Goal: Task Accomplishment & Management: Complete application form

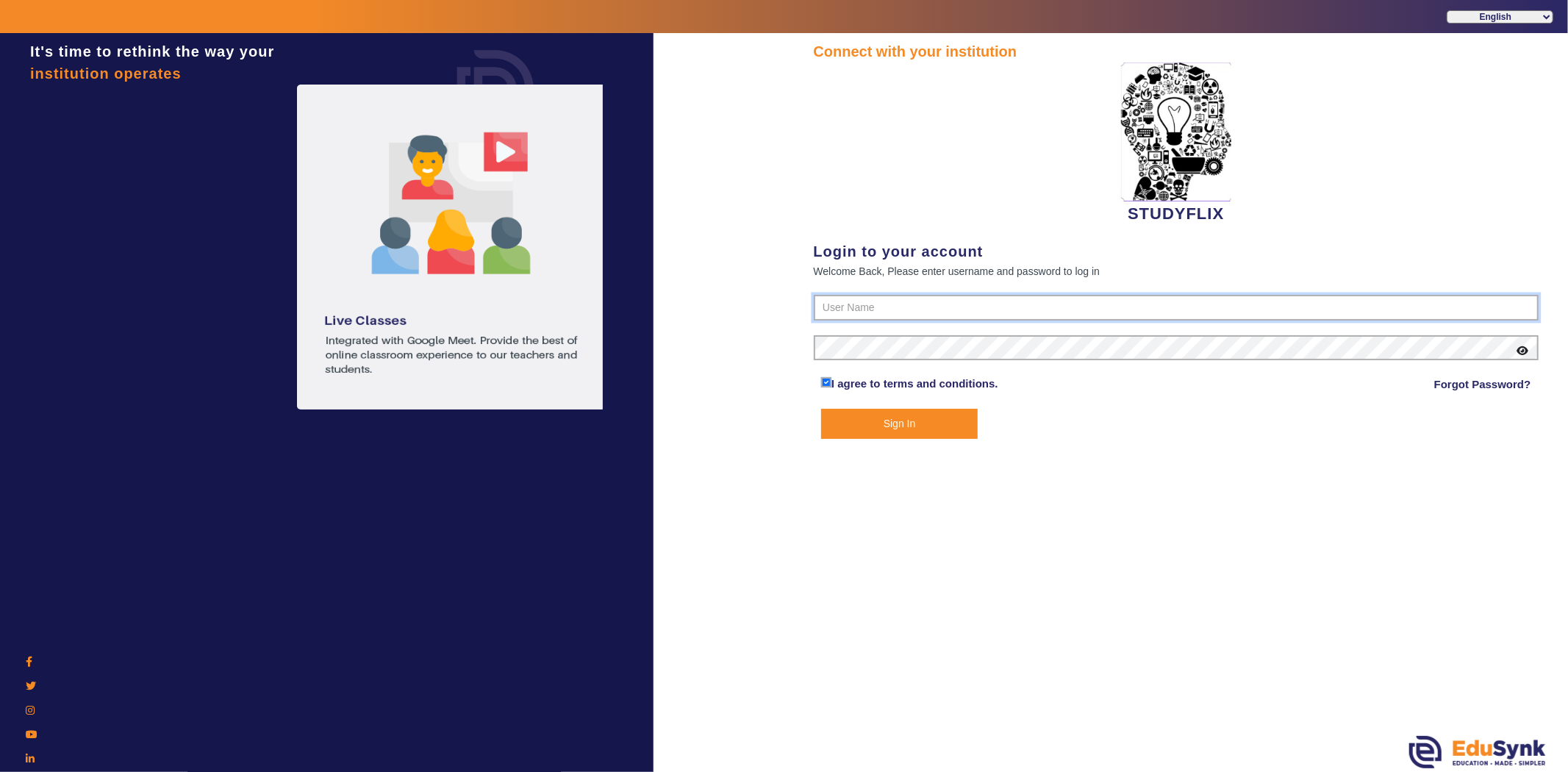
type input "6354922771"
click at [935, 422] on button "Sign In" at bounding box center [899, 424] width 157 height 30
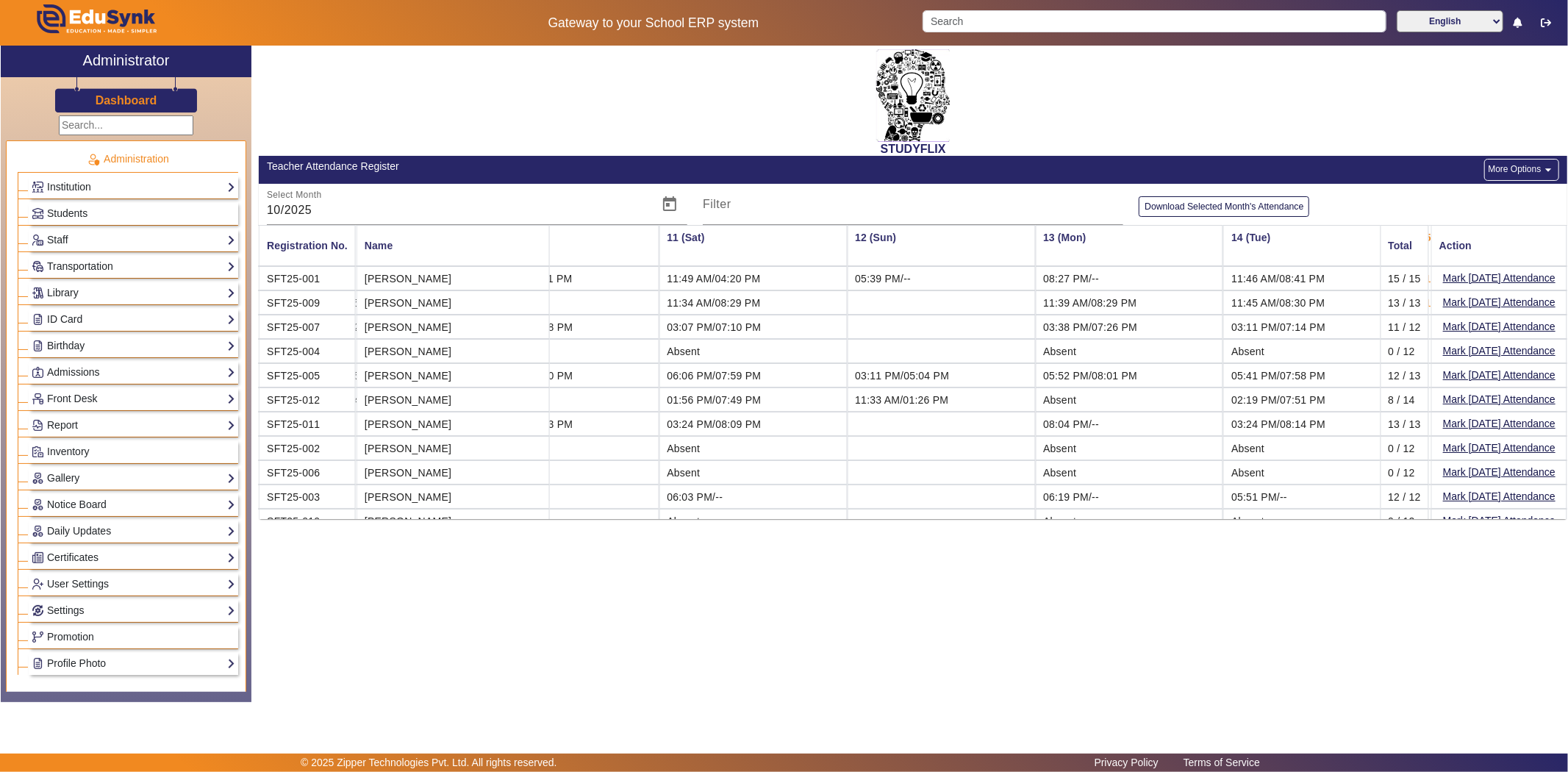
scroll to position [0, 1863]
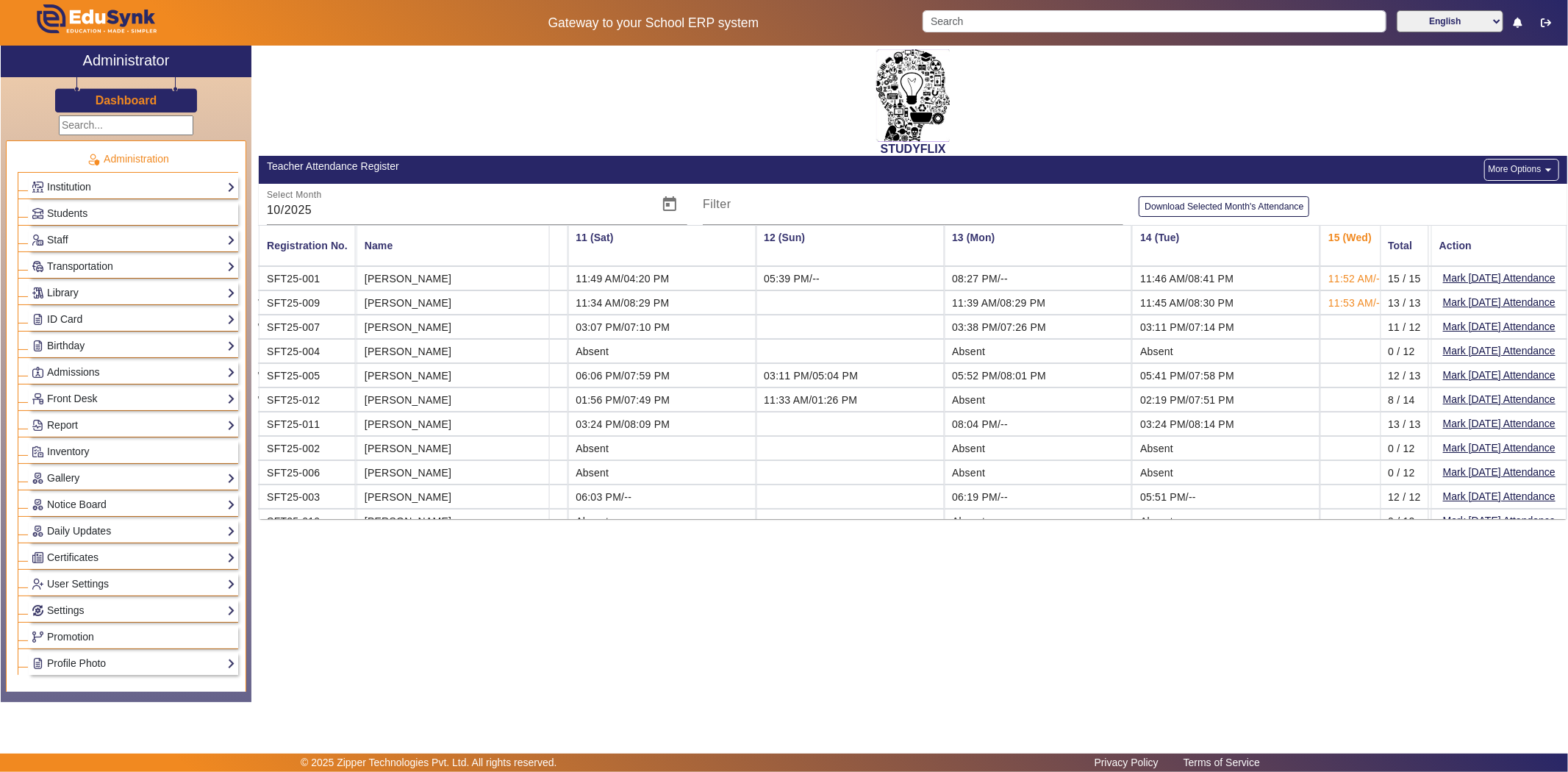
click at [833, 538] on div "STUDYFLIX Teacher Attendance Register More Options arrow_drop_down Select Month…" at bounding box center [909, 366] width 1316 height 641
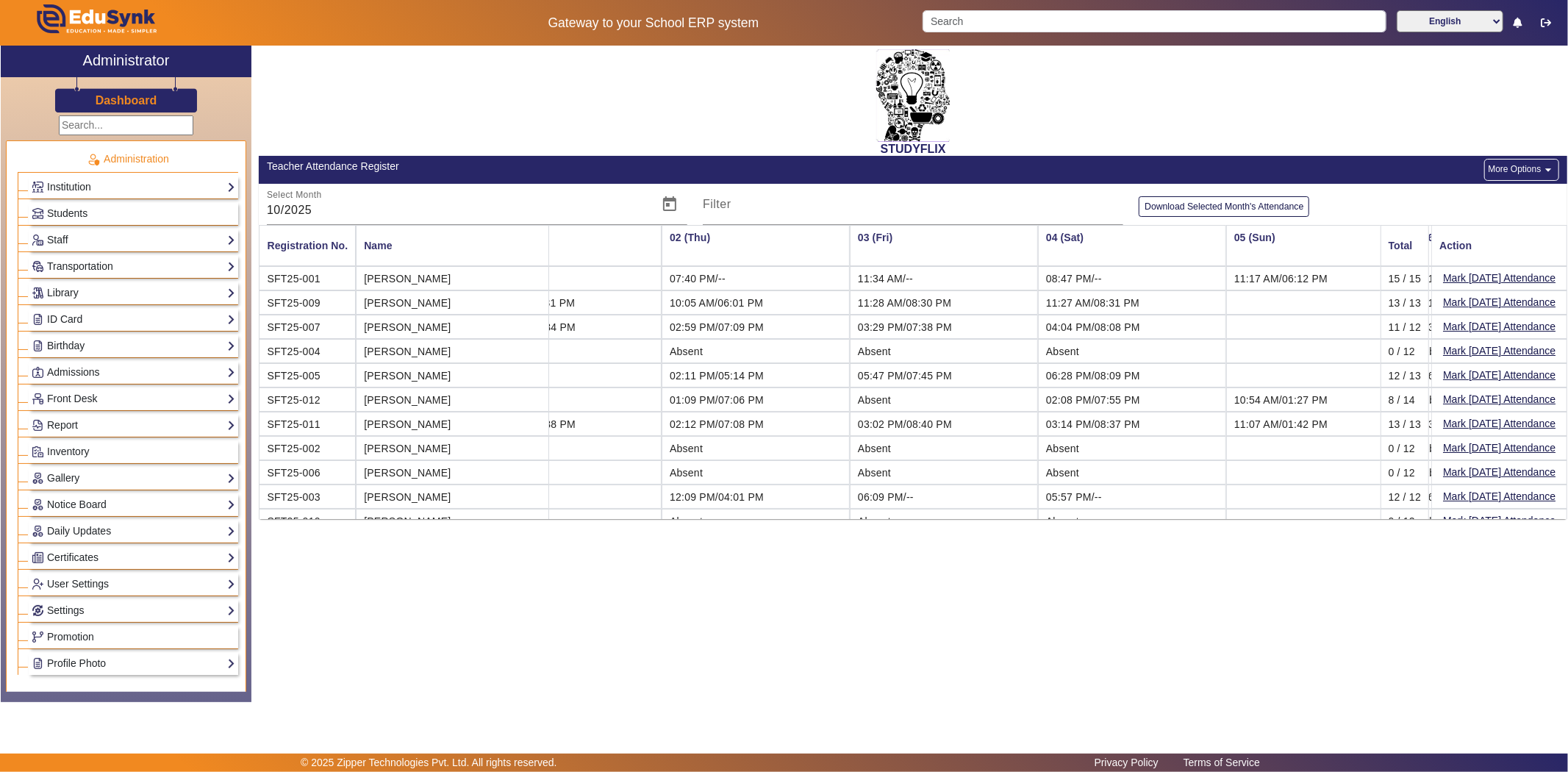
scroll to position [0, 0]
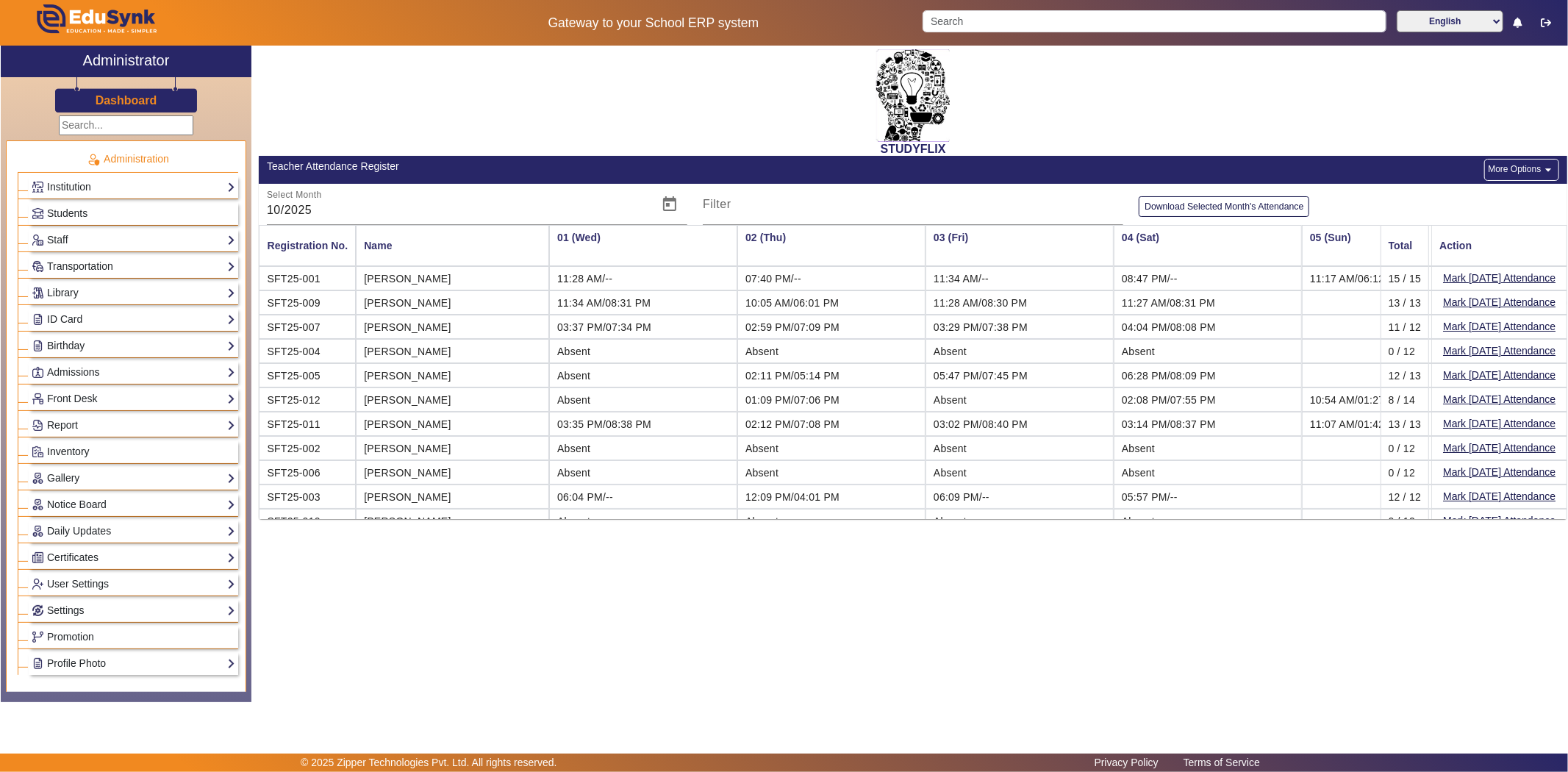
click at [159, 448] on link "Inventory" at bounding box center [133, 451] width 204 height 17
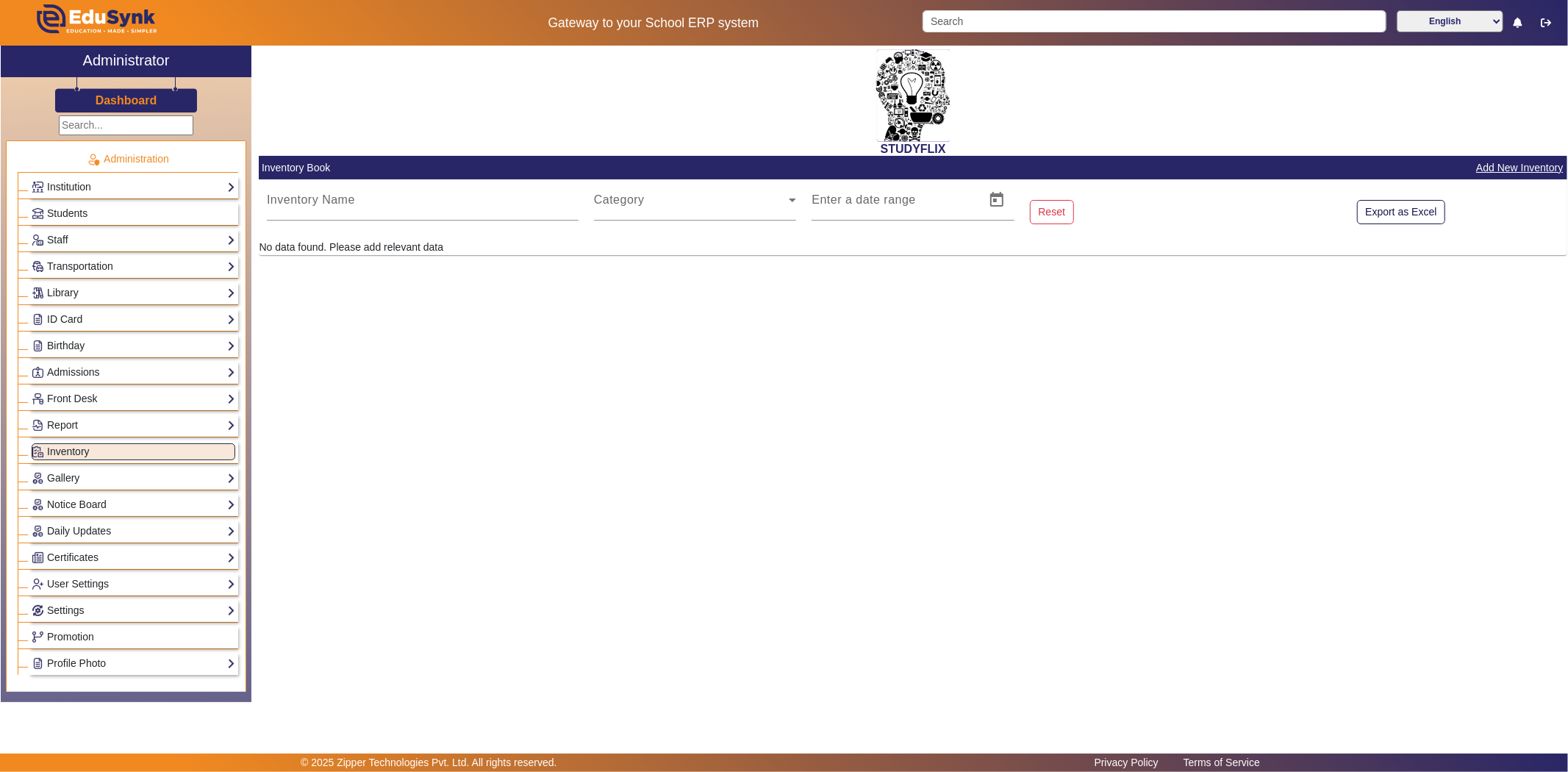
click at [185, 385] on div "Front Desk Visitors Book Postal Receipt Postal Dispatch Phone Call Logs Complai…" at bounding box center [128, 397] width 221 height 26
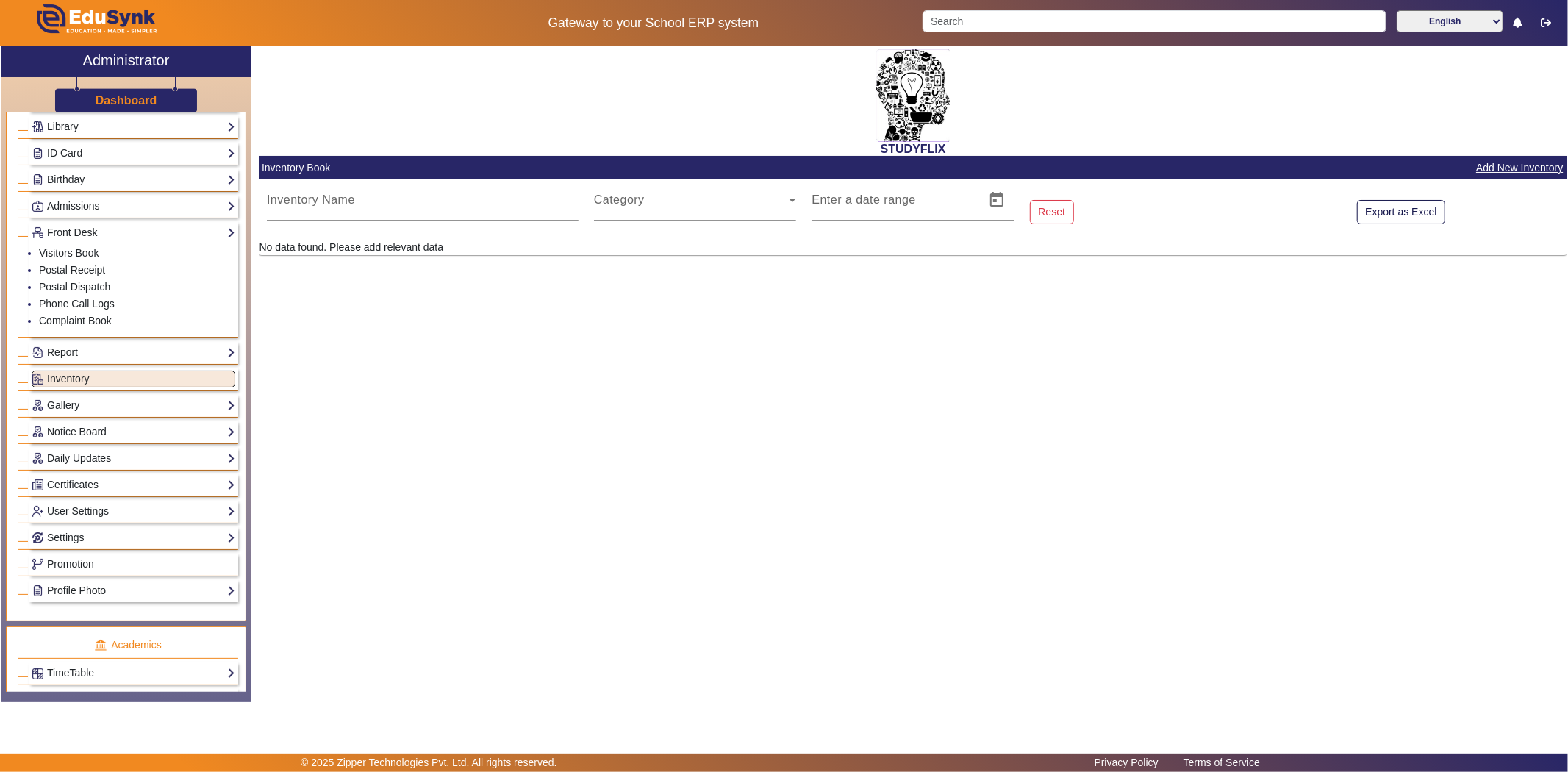
scroll to position [408, 0]
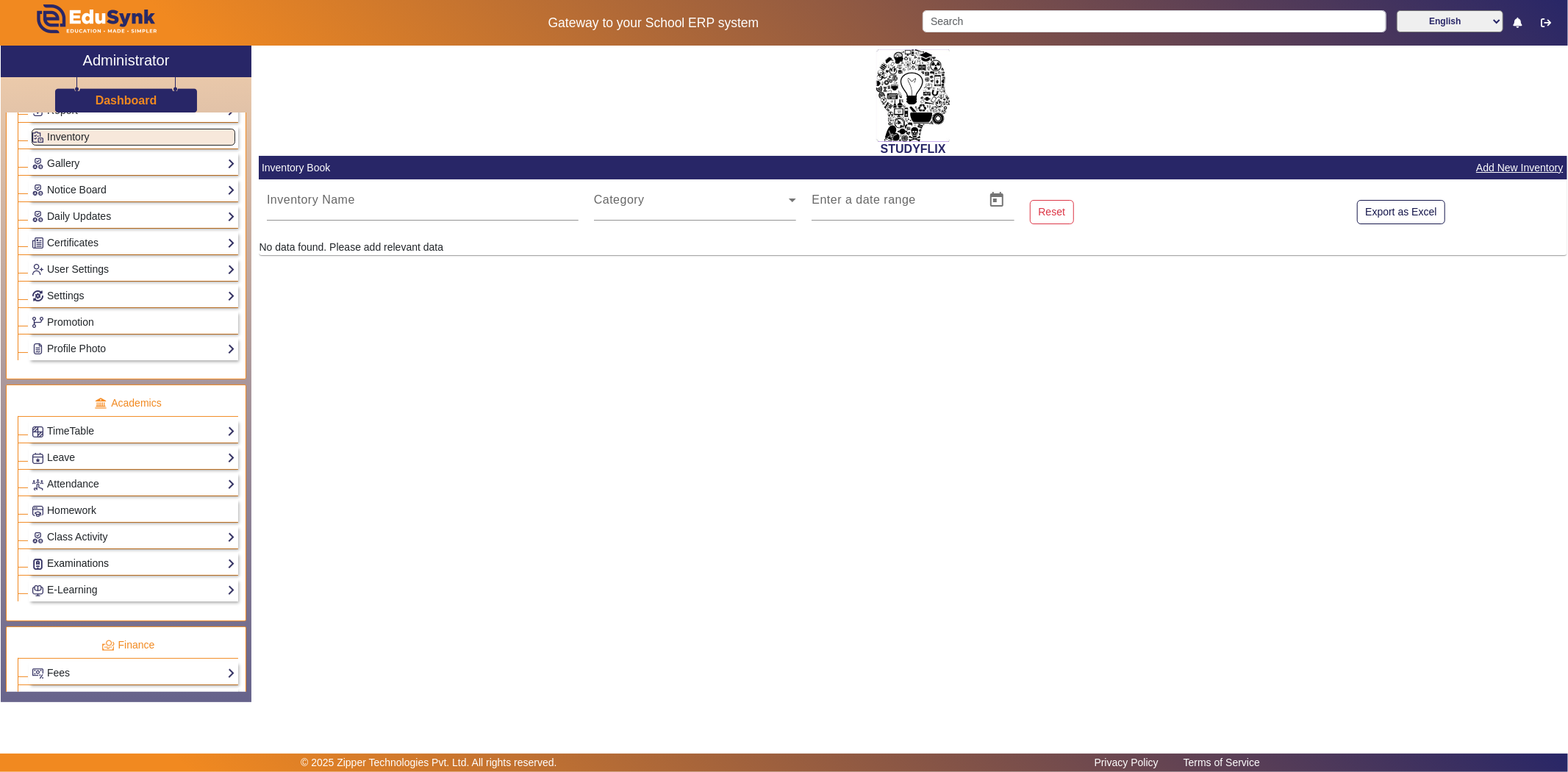
click at [145, 566] on link "Examinations" at bounding box center [133, 563] width 204 height 17
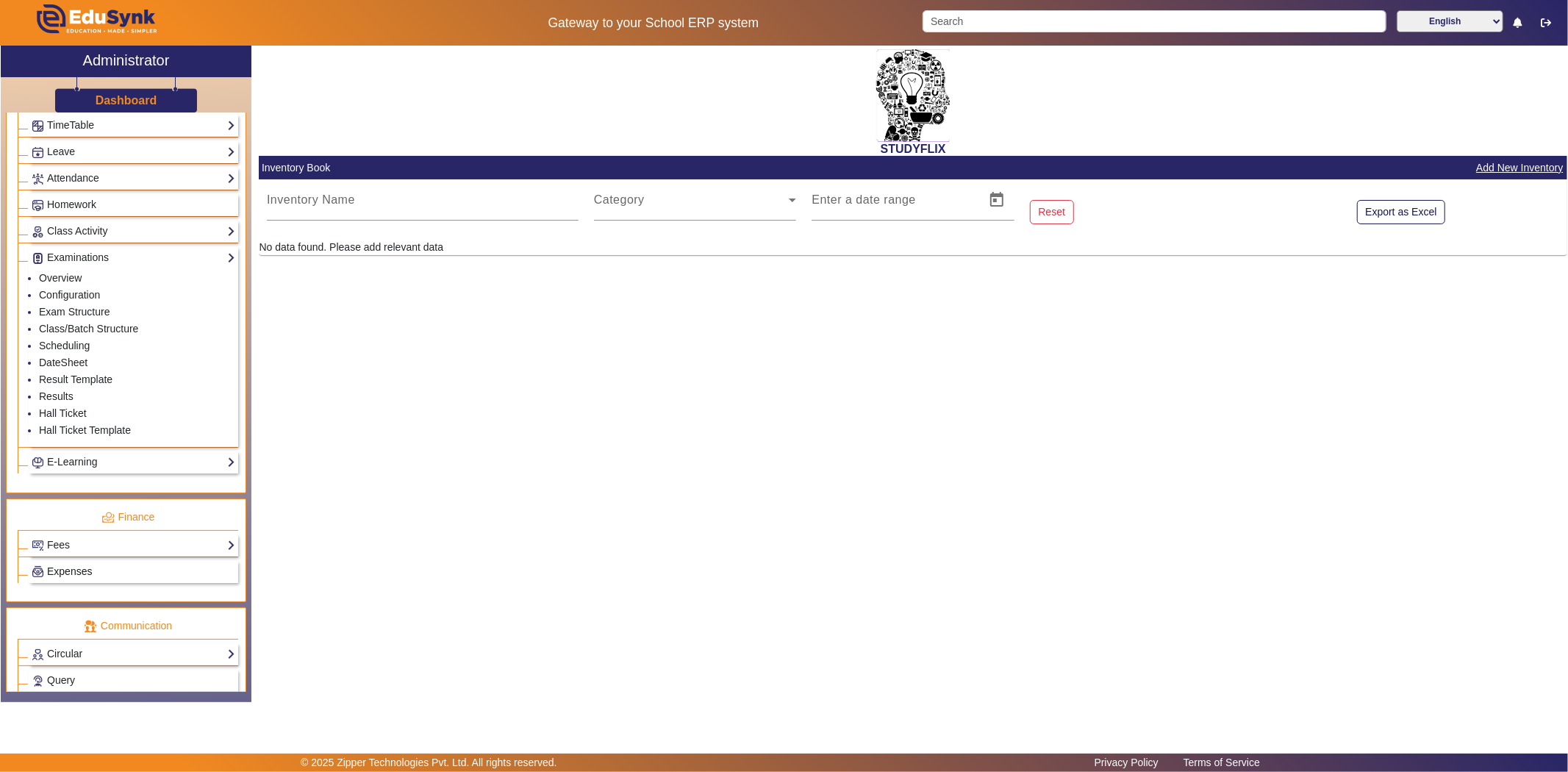
scroll to position [642, 0]
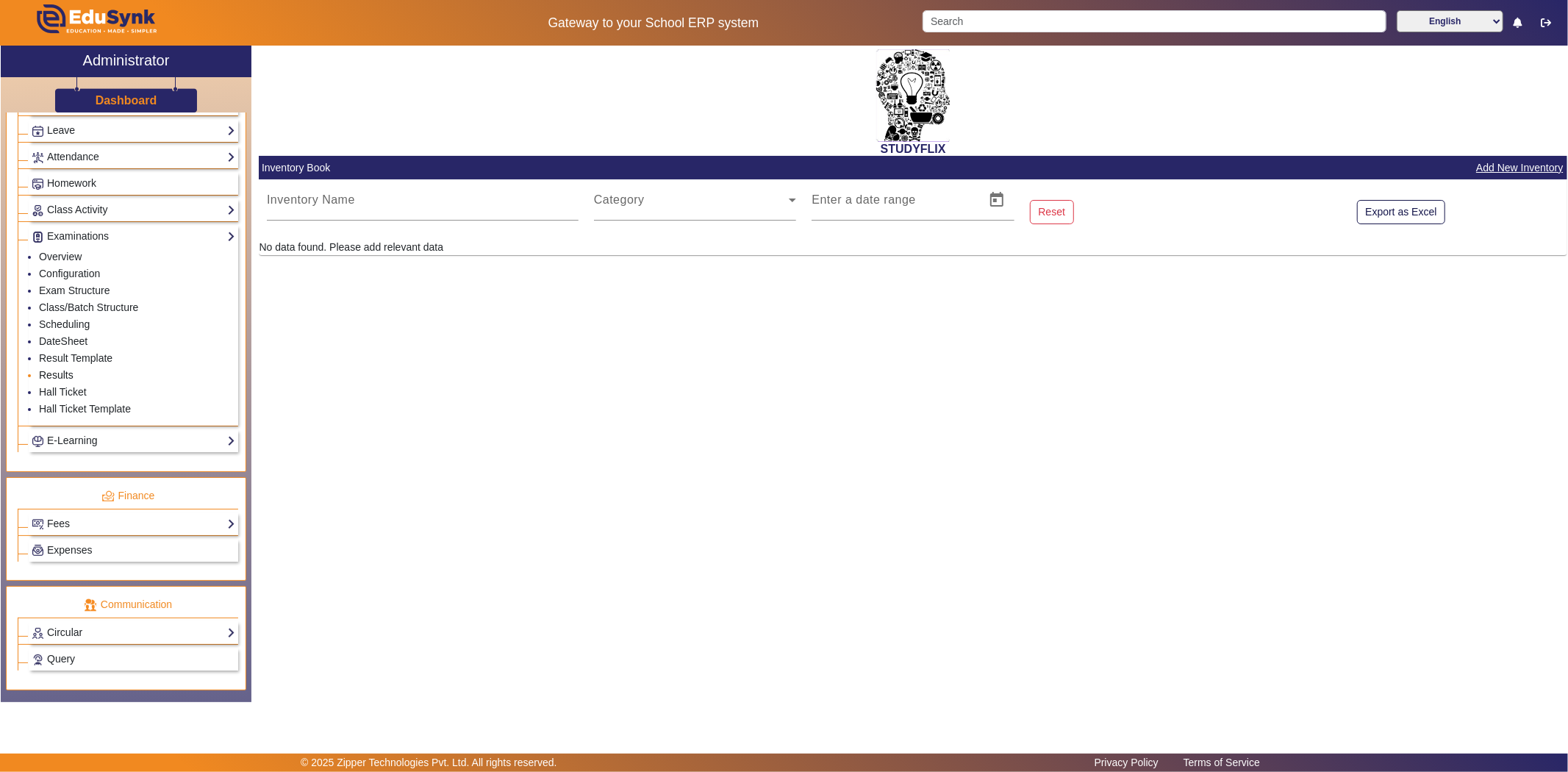
click at [56, 381] on link "Results" at bounding box center [56, 375] width 35 height 12
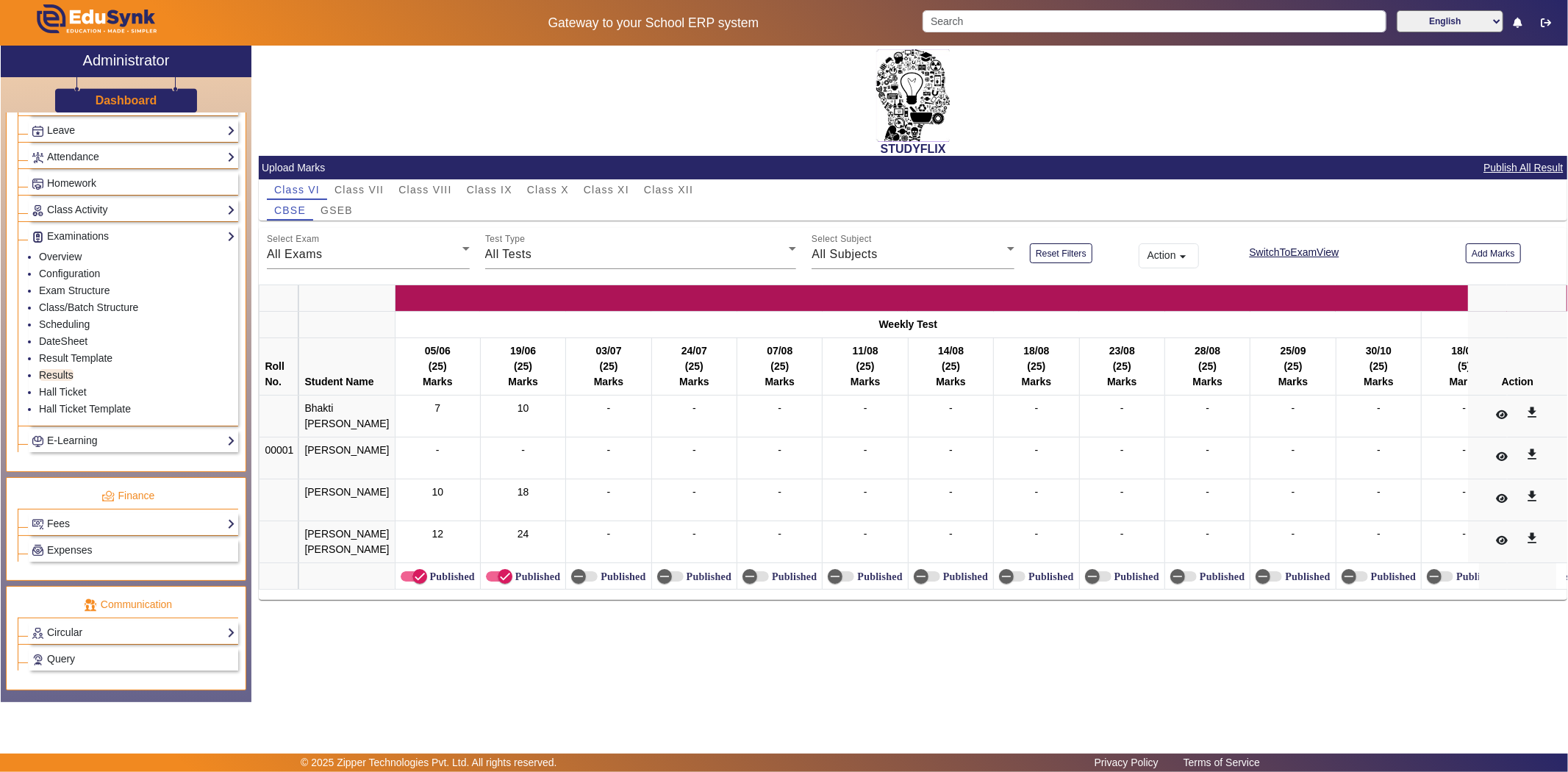
click at [480, 188] on span "Class IX" at bounding box center [489, 190] width 46 height 10
click at [496, 188] on span "Class IX" at bounding box center [489, 190] width 46 height 10
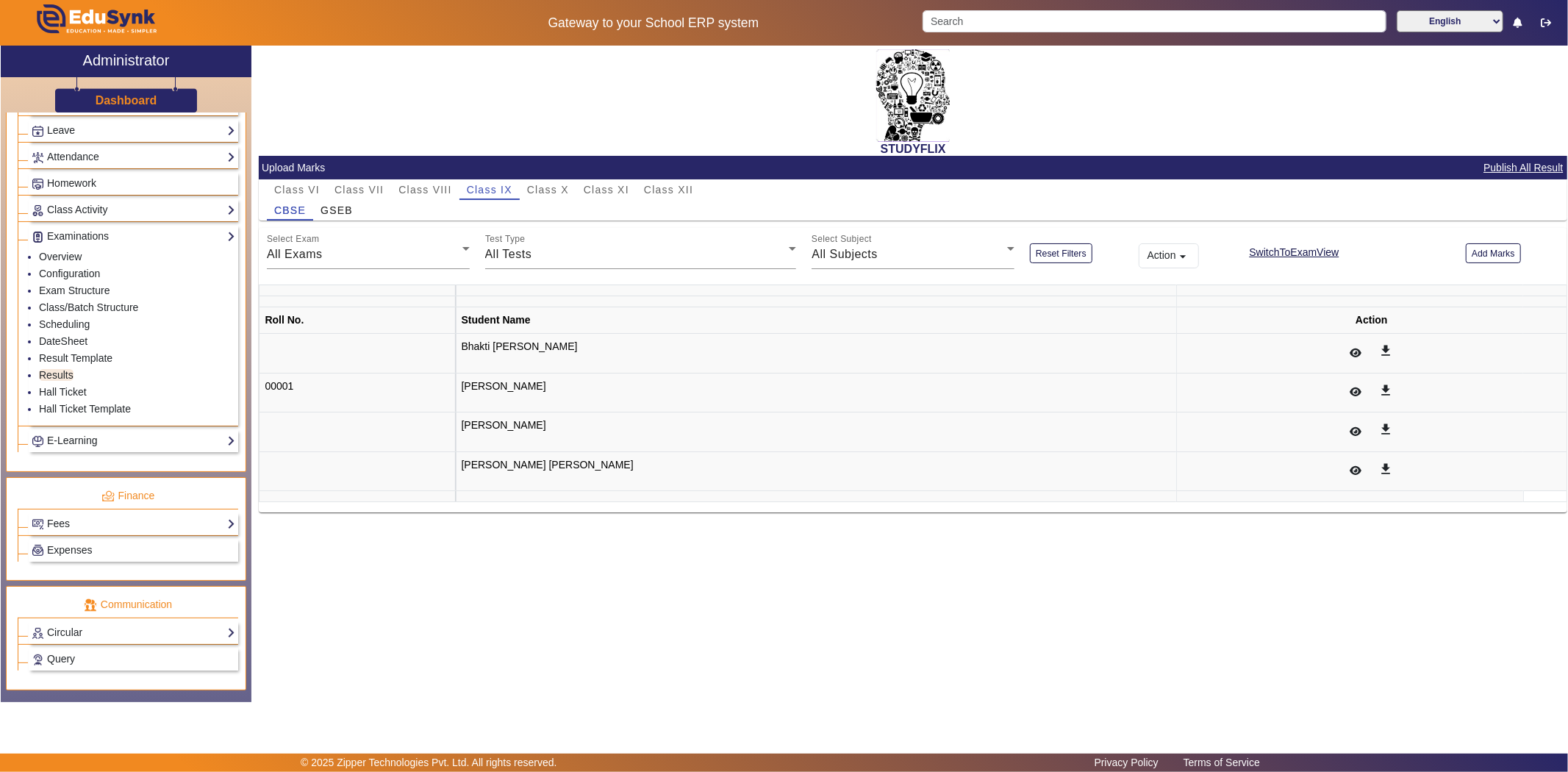
click at [372, 250] on div "All Exams" at bounding box center [365, 255] width 196 height 18
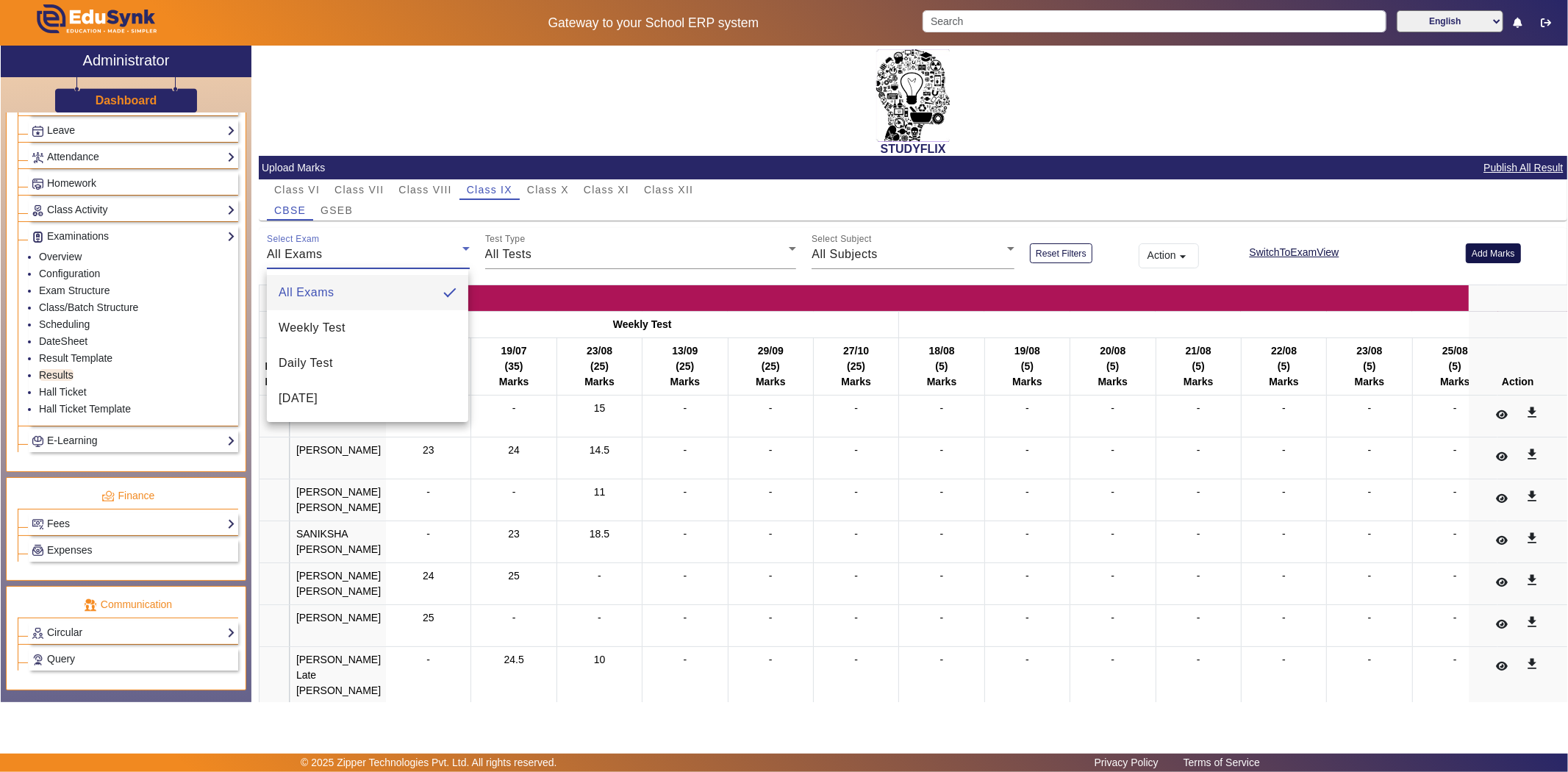
click at [1483, 255] on button "Add Marks" at bounding box center [1493, 253] width 55 height 20
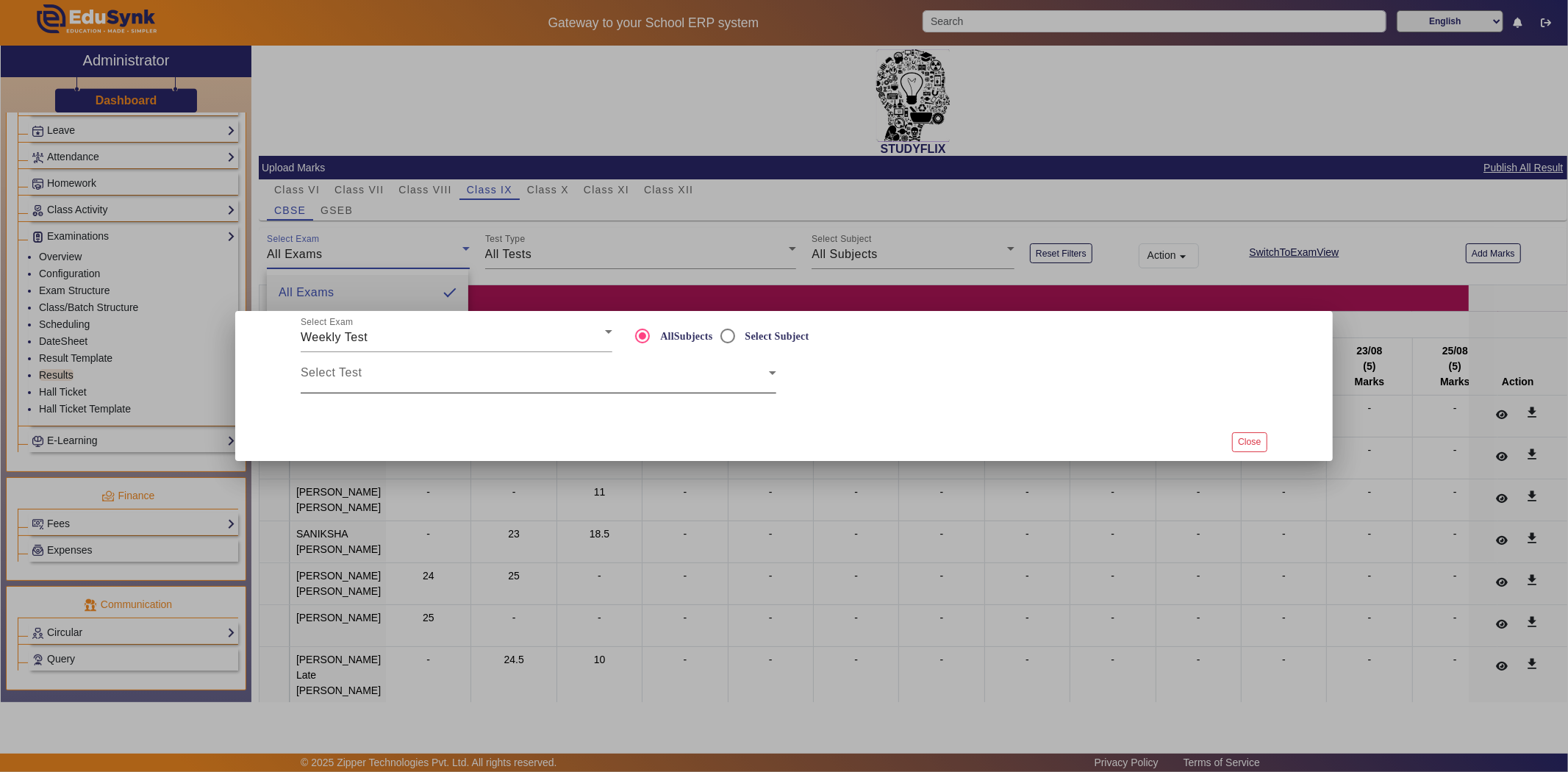
click at [373, 371] on span at bounding box center [535, 379] width 468 height 18
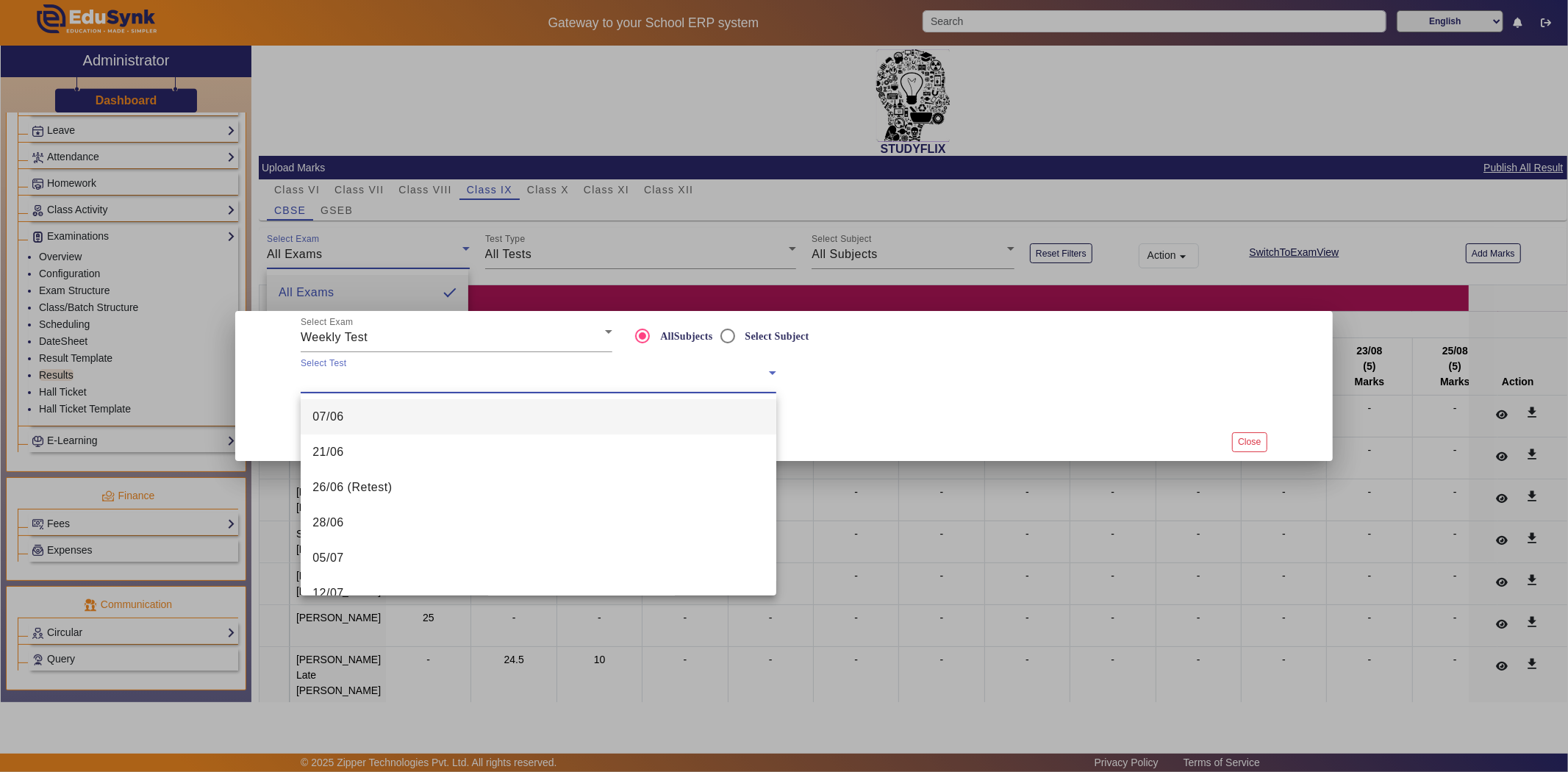
scroll to position [479, 0]
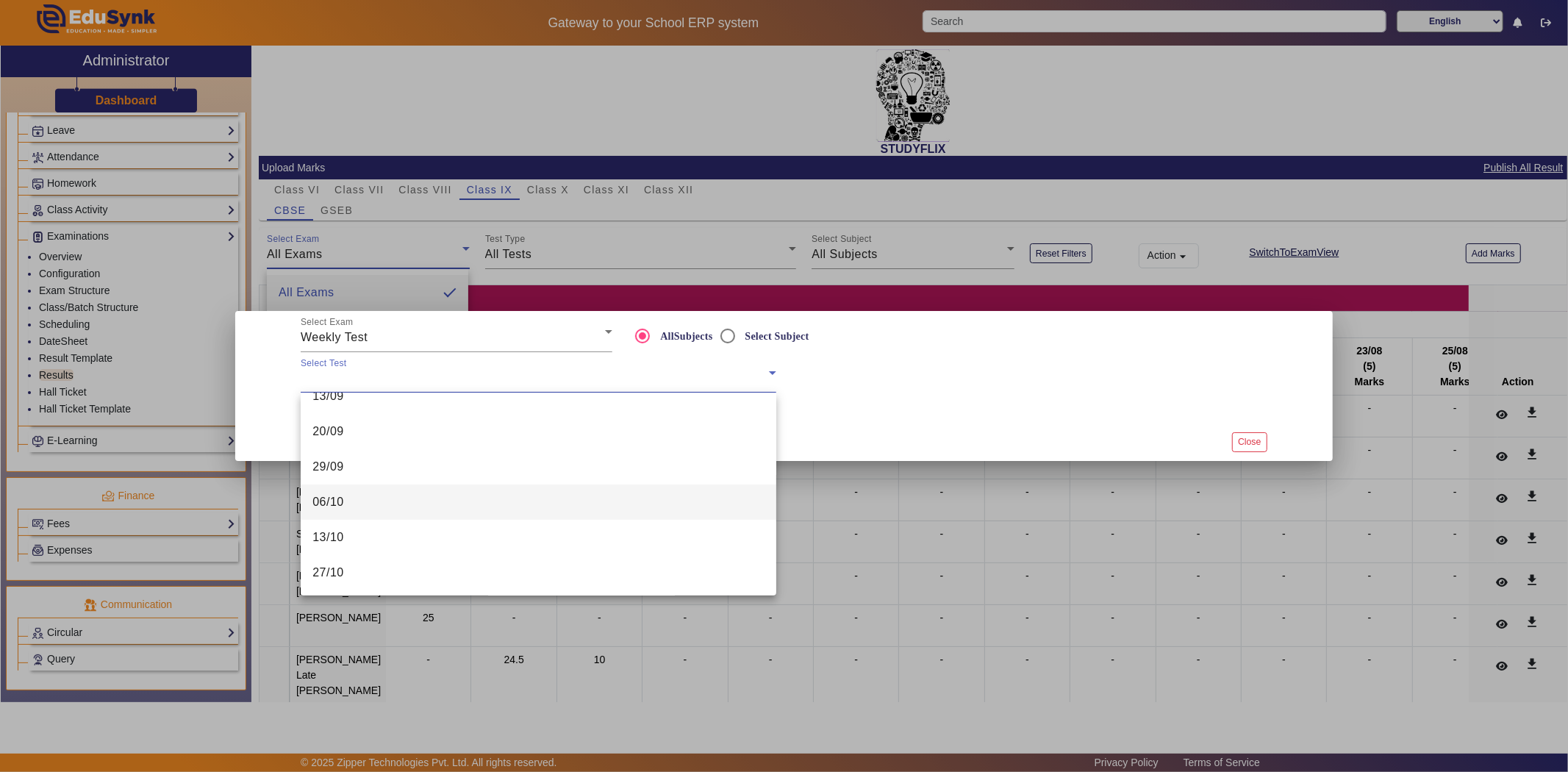
click at [338, 504] on span "06/10" at bounding box center [328, 502] width 32 height 18
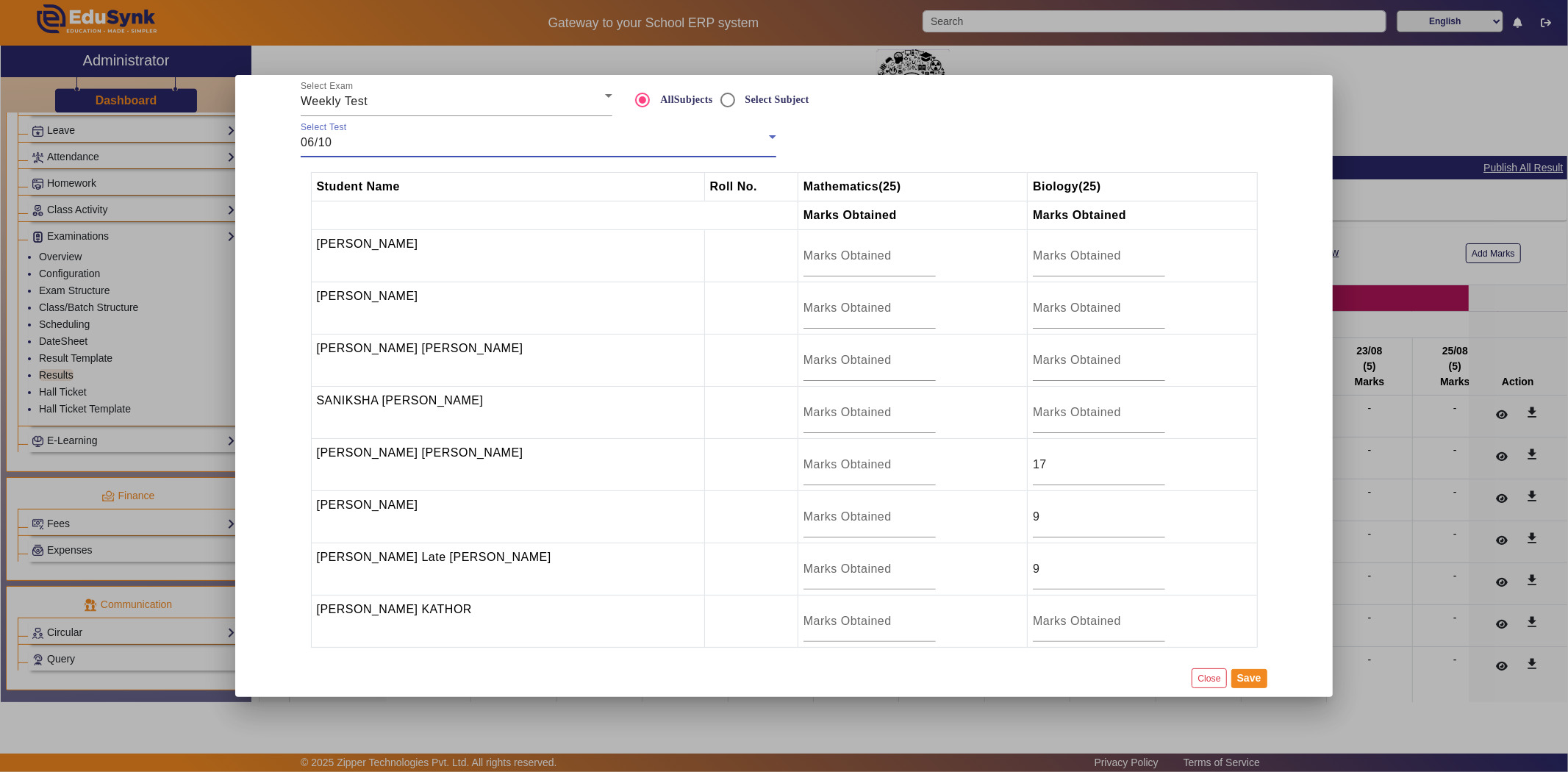
scroll to position [4, 0]
click at [868, 623] on input "number" at bounding box center [870, 618] width 132 height 18
type input "1"
click at [817, 505] on input "number" at bounding box center [870, 514] width 132 height 18
type input "7"
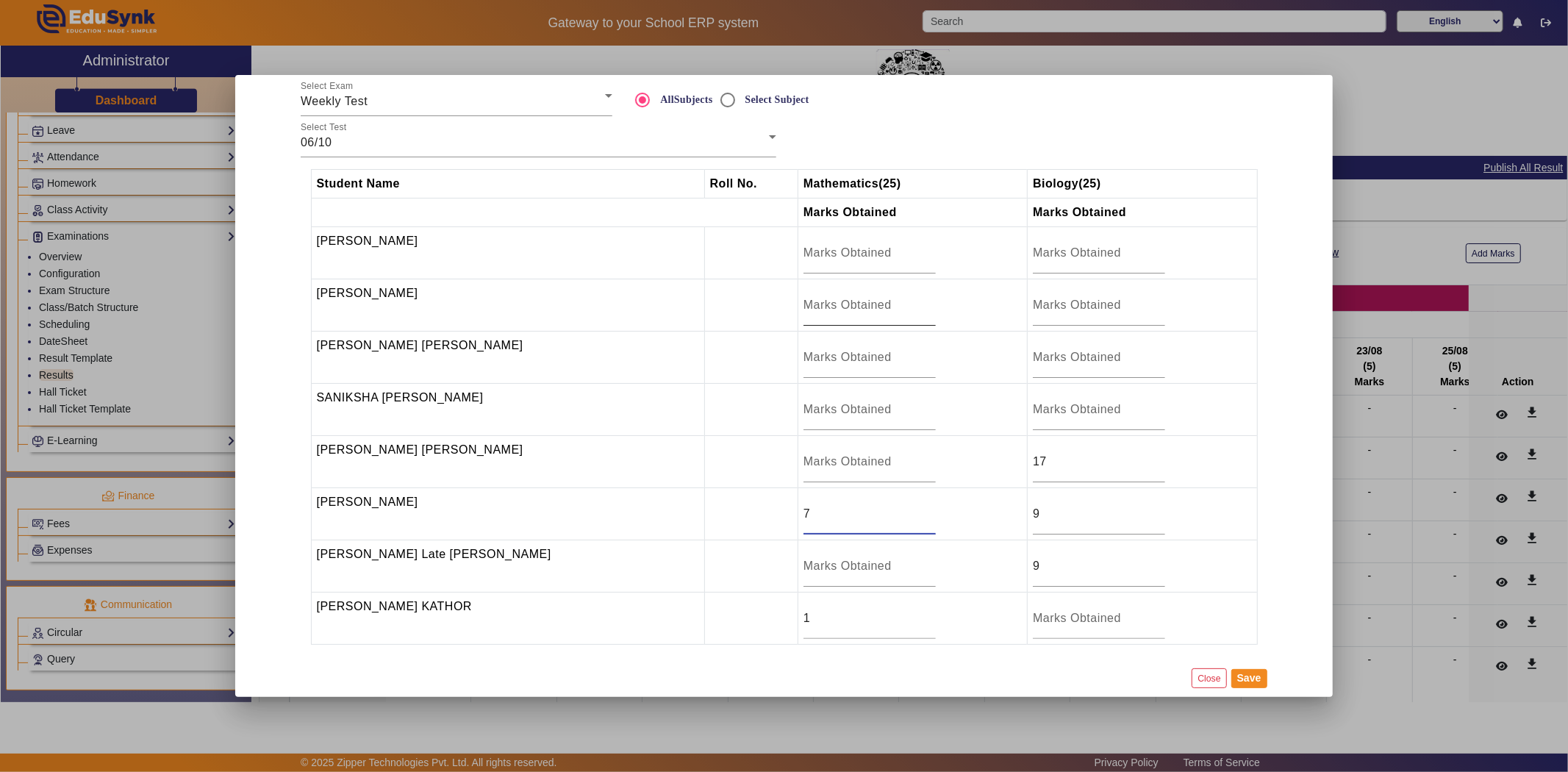
click at [856, 305] on input "number" at bounding box center [870, 305] width 132 height 18
type input "15"
click at [1252, 681] on button "Save" at bounding box center [1249, 679] width 36 height 19
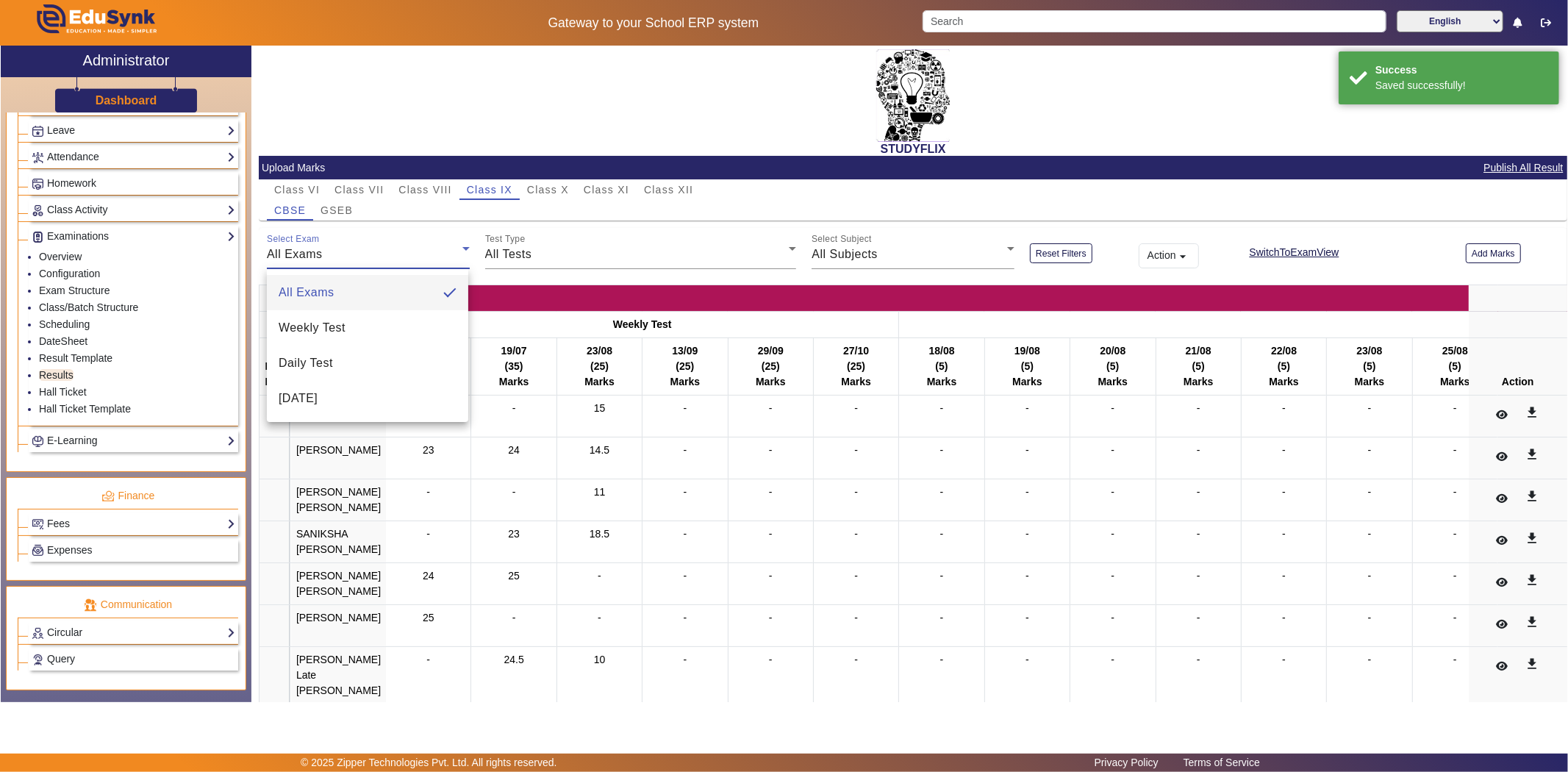
click at [1494, 252] on div at bounding box center [784, 386] width 1568 height 772
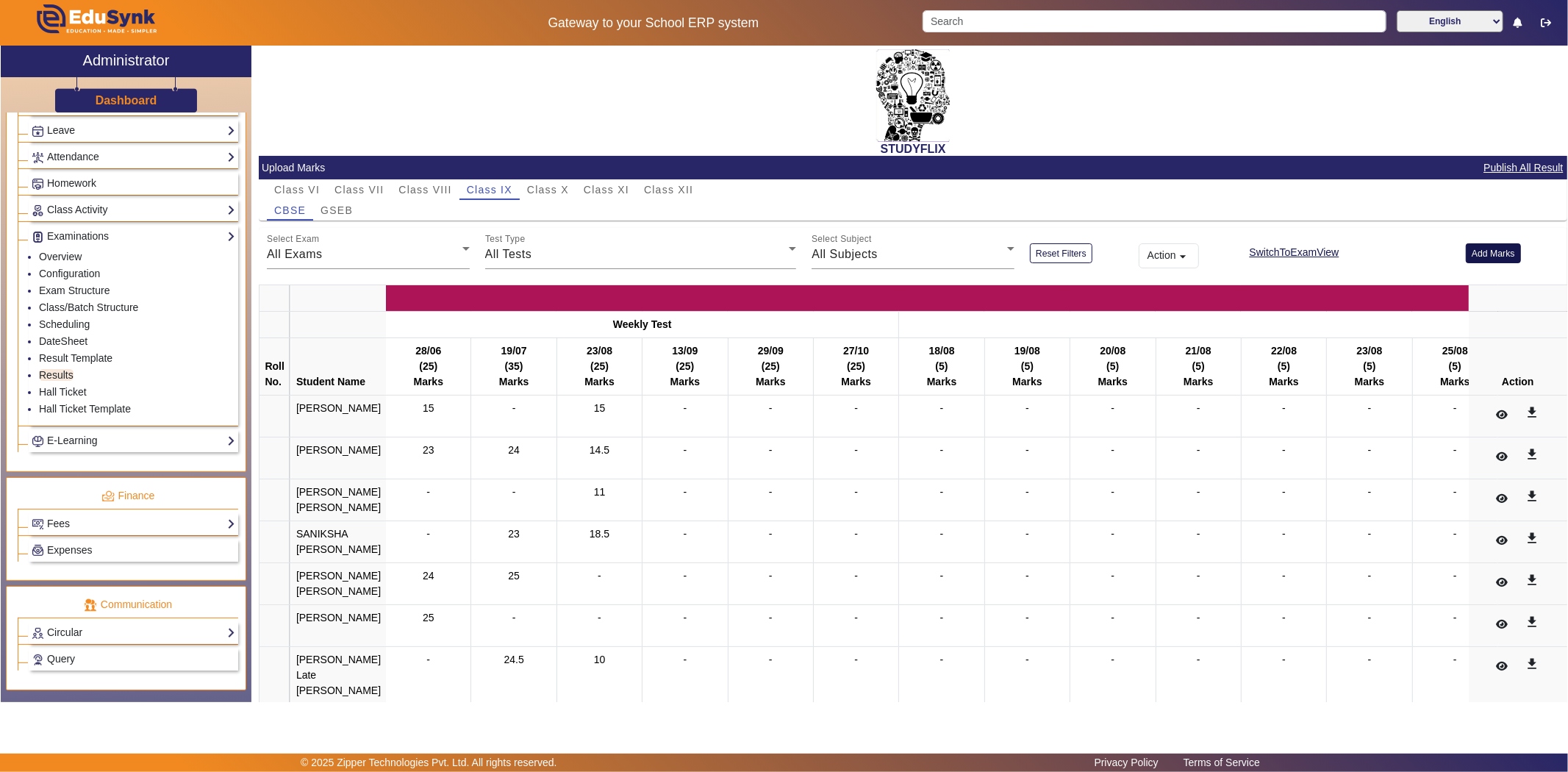
click at [1477, 249] on button "Add Marks" at bounding box center [1493, 253] width 55 height 20
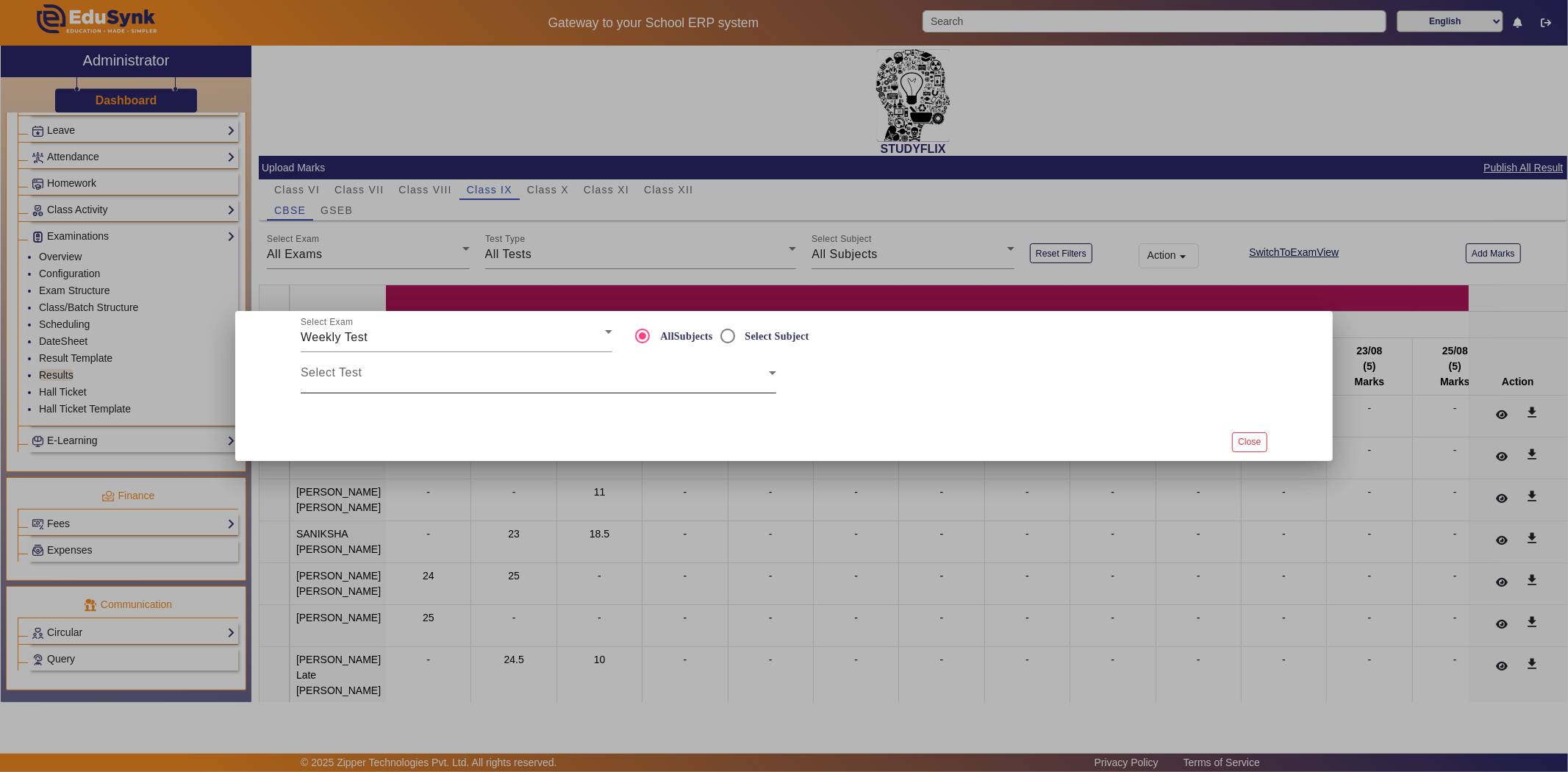
click at [383, 377] on span at bounding box center [535, 379] width 468 height 18
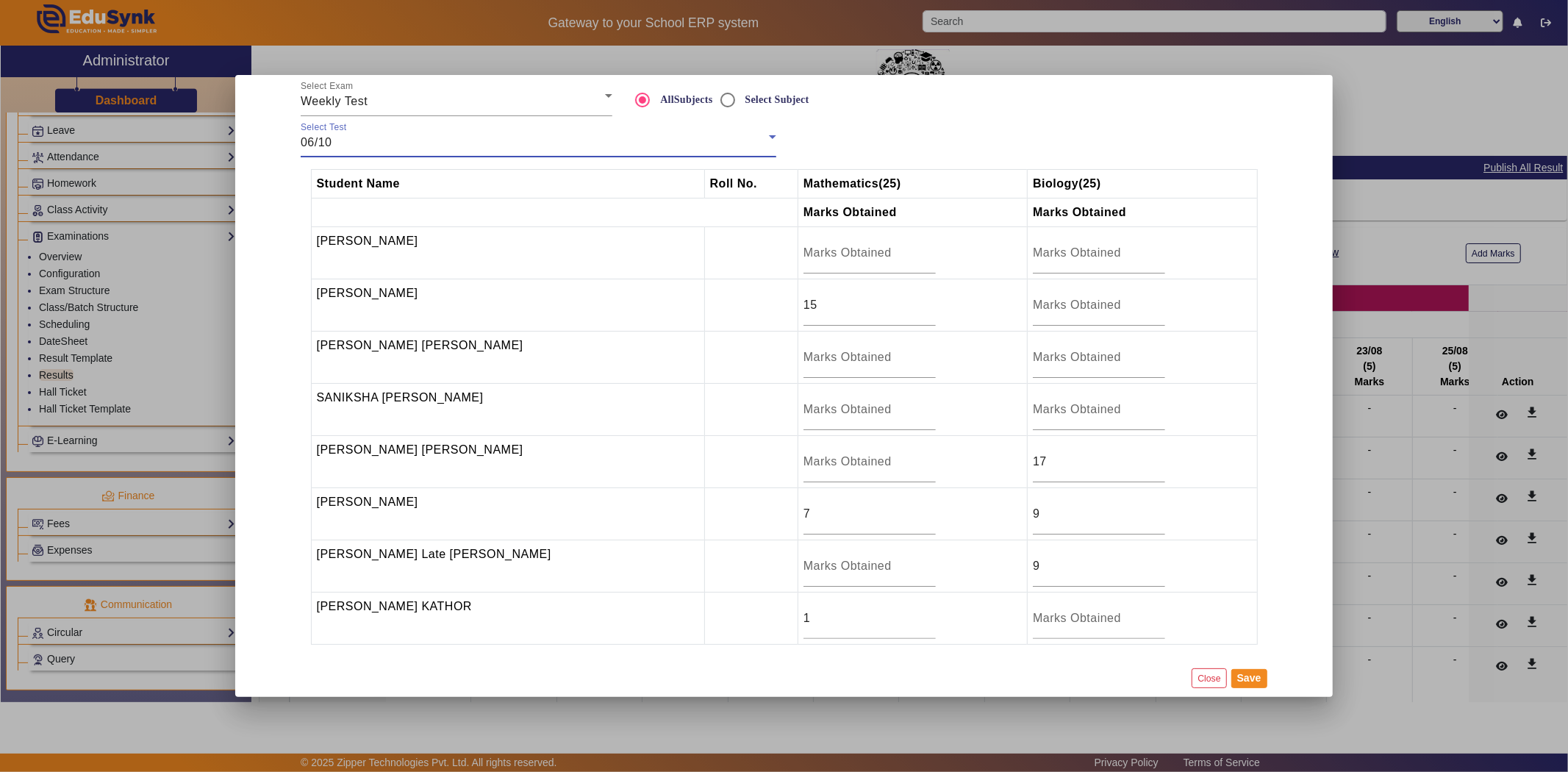
click at [1213, 679] on button "Close" at bounding box center [1209, 678] width 35 height 20
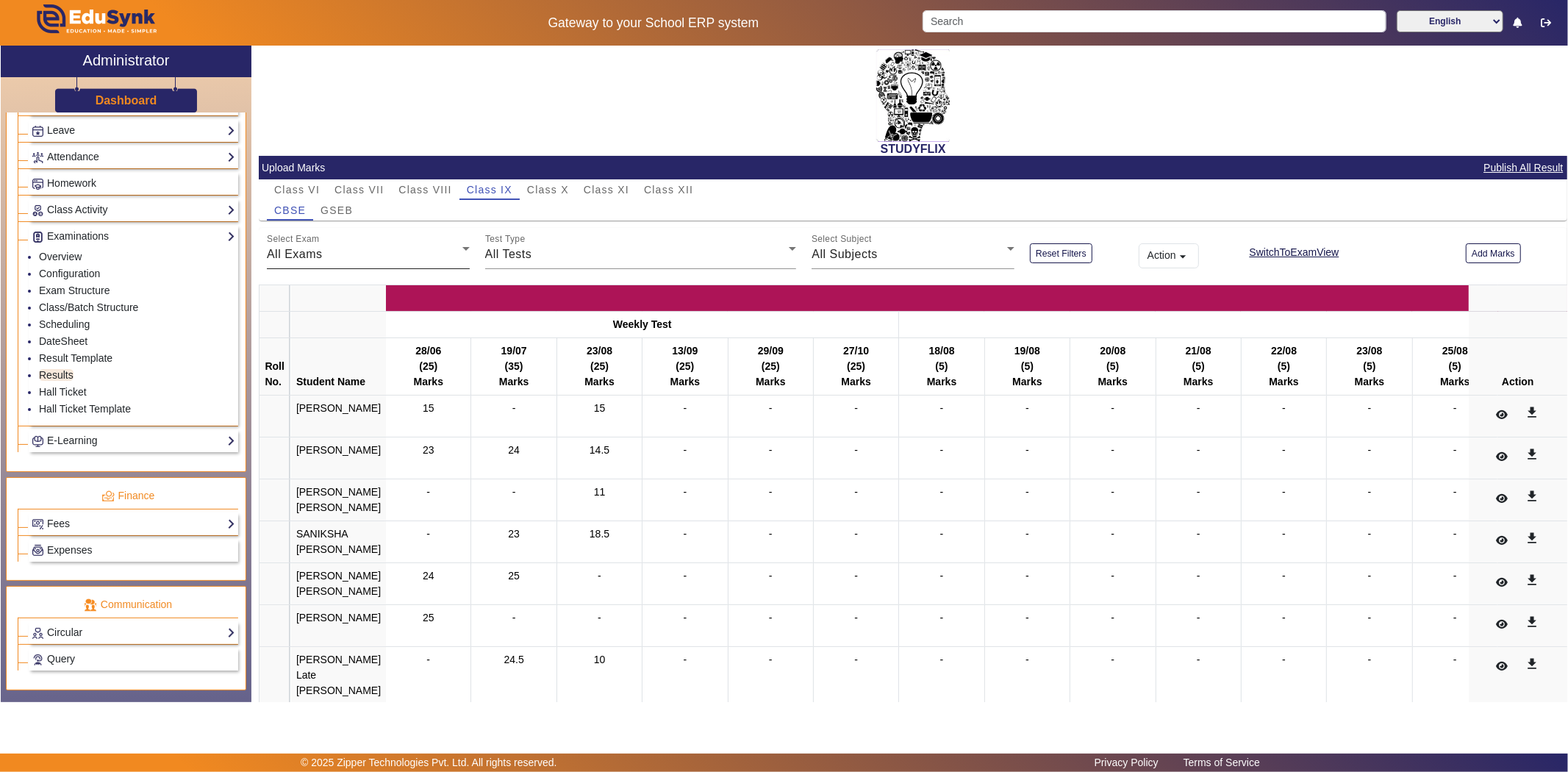
scroll to position [0, 0]
click at [348, 248] on div "All Exams" at bounding box center [365, 255] width 196 height 18
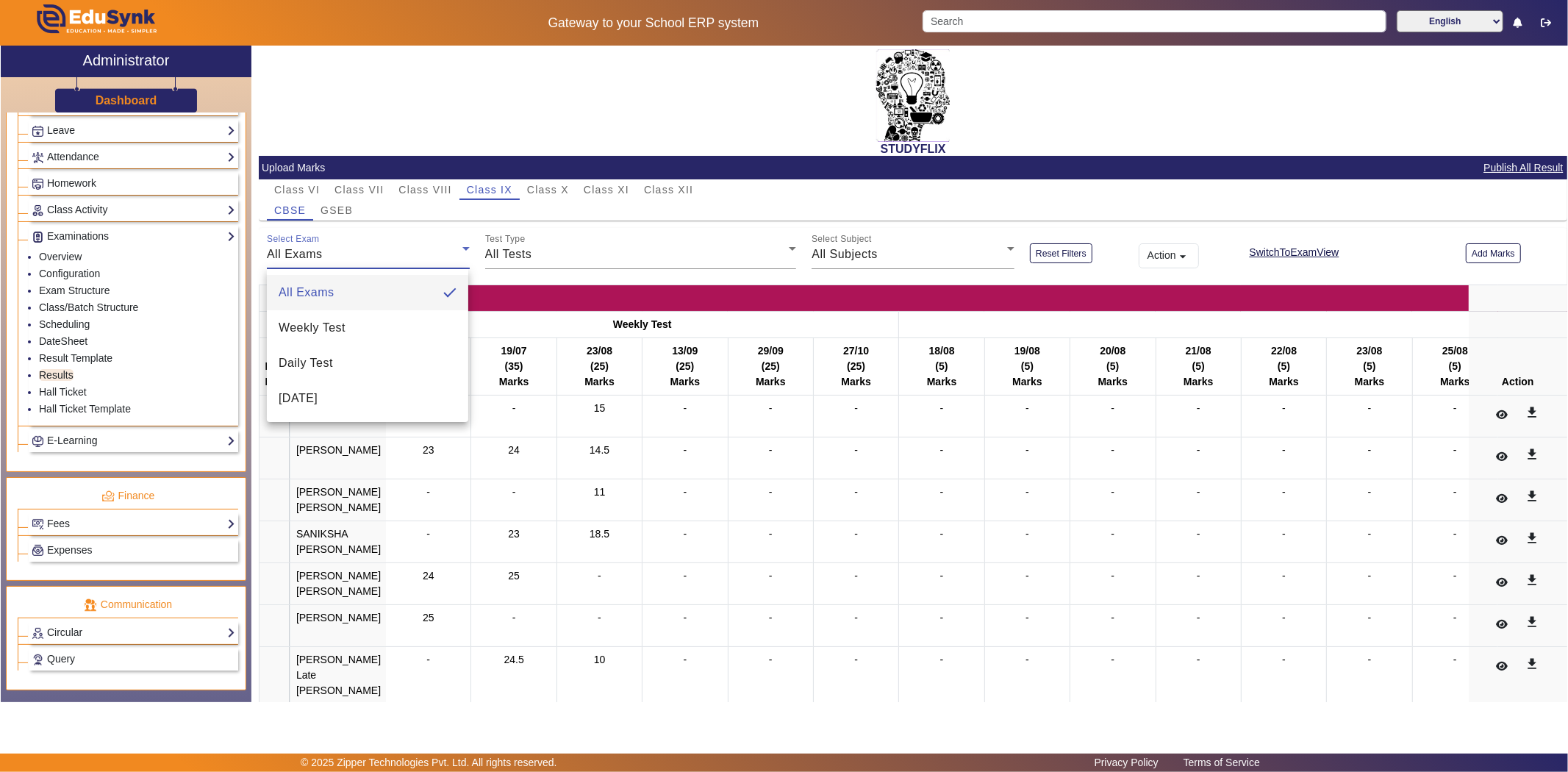
click at [329, 325] on span "Weekly Test" at bounding box center [312, 328] width 67 height 18
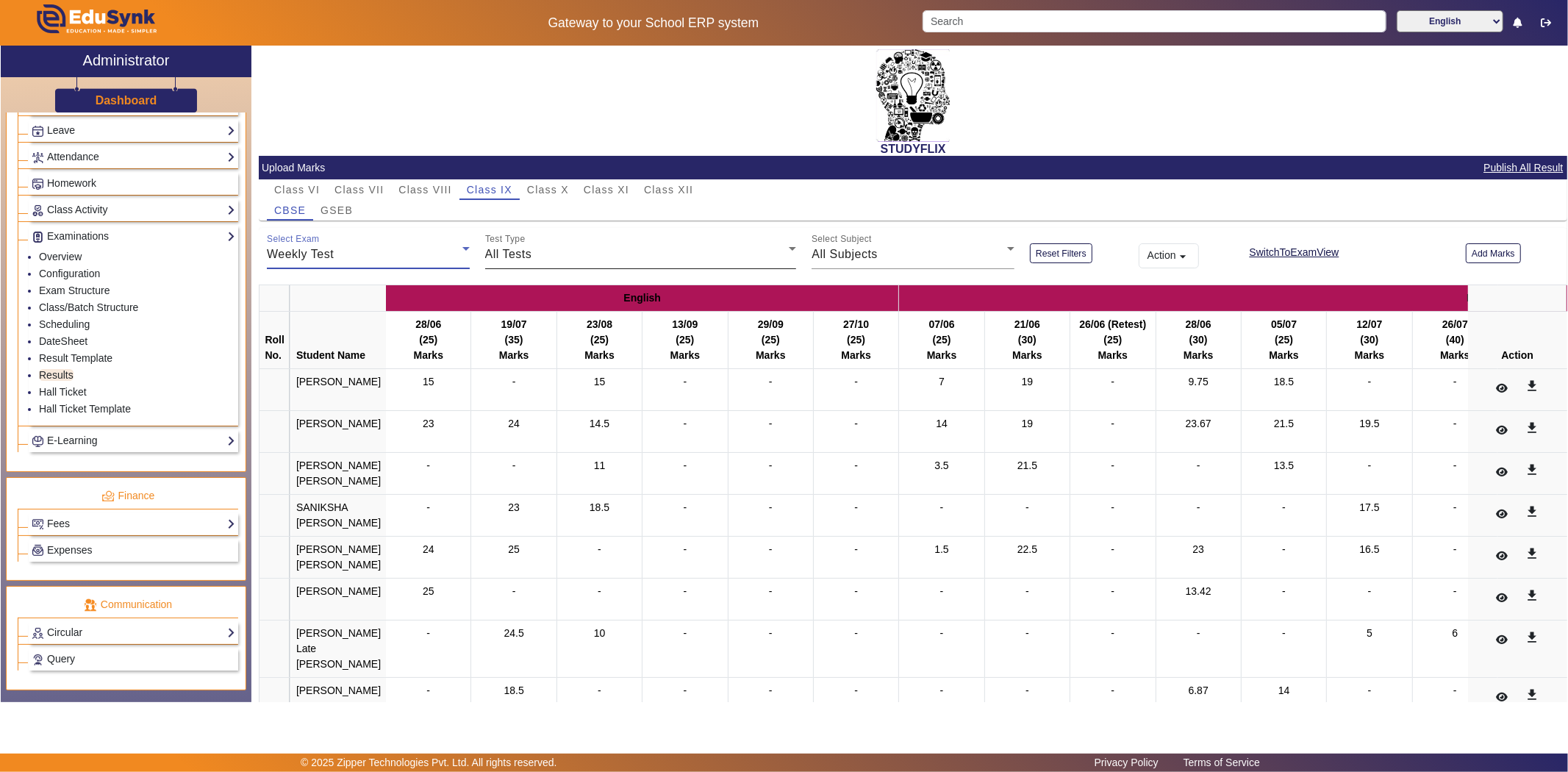
click at [613, 252] on div "All Tests" at bounding box center [637, 255] width 305 height 18
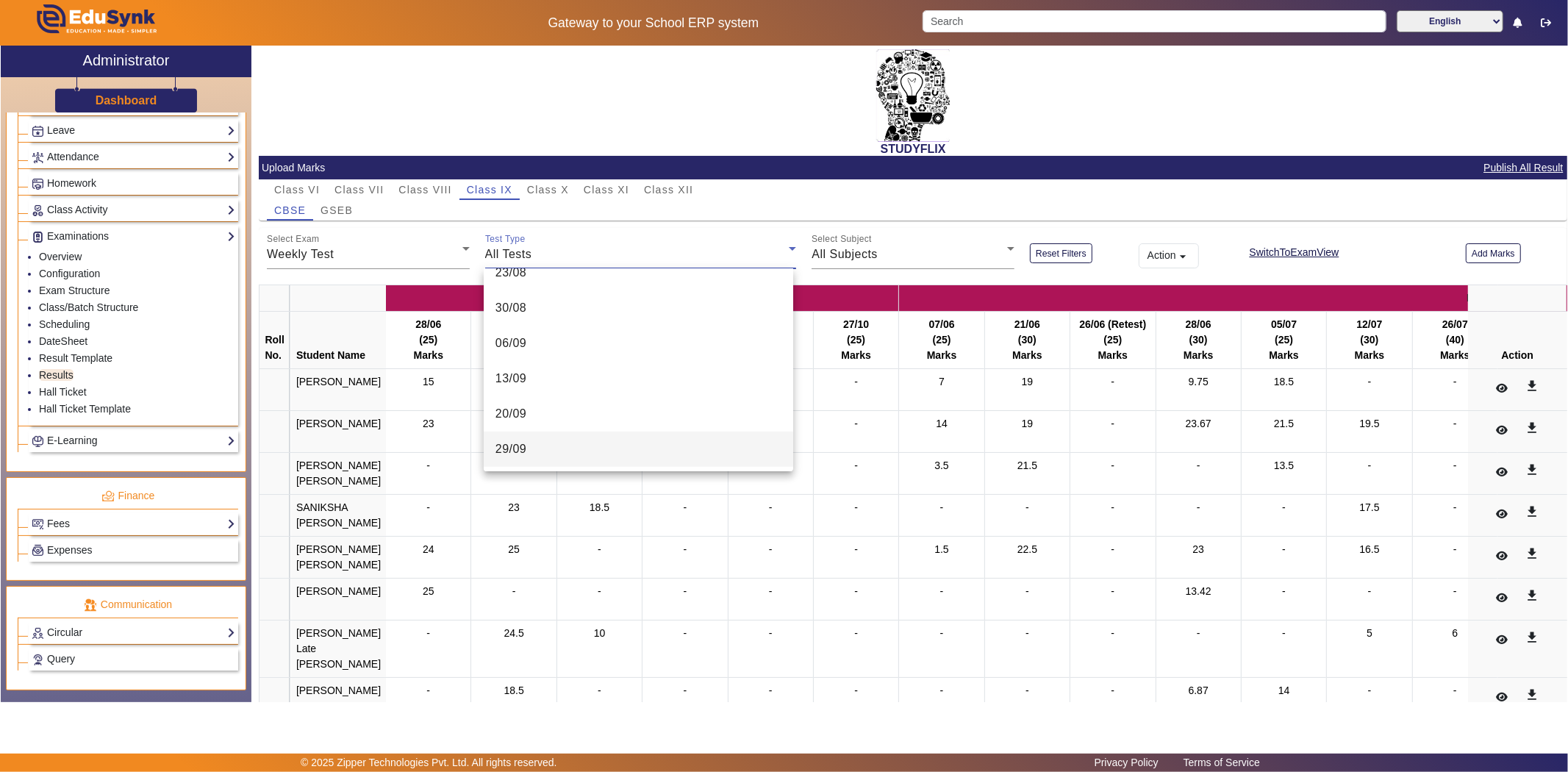
scroll to position [514, 0]
click at [567, 372] on mat-option "06/10" at bounding box center [638, 378] width 310 height 35
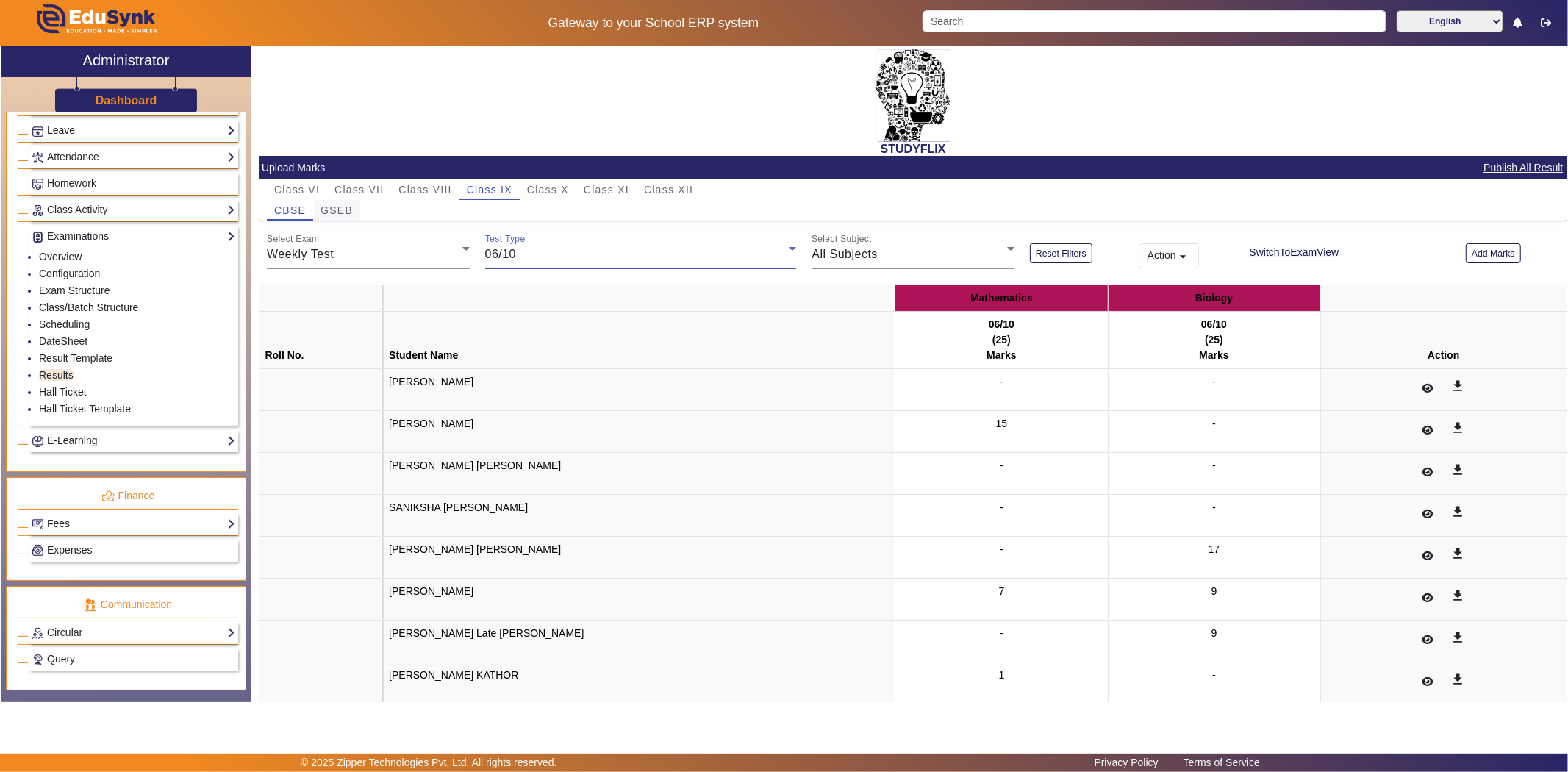
click at [350, 210] on span "GSEB" at bounding box center [337, 210] width 32 height 10
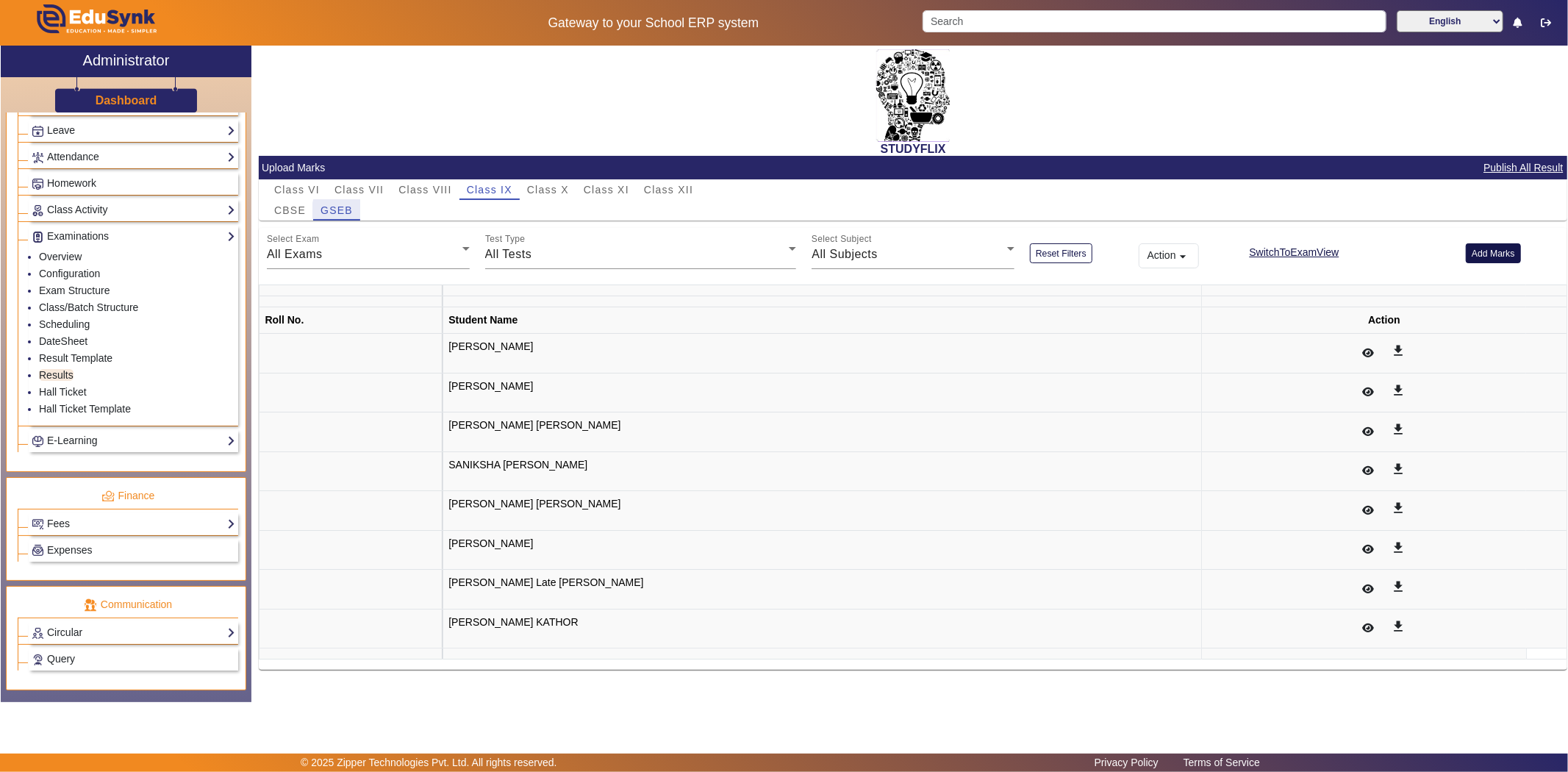
click at [1488, 252] on button "Add Marks" at bounding box center [1493, 253] width 55 height 20
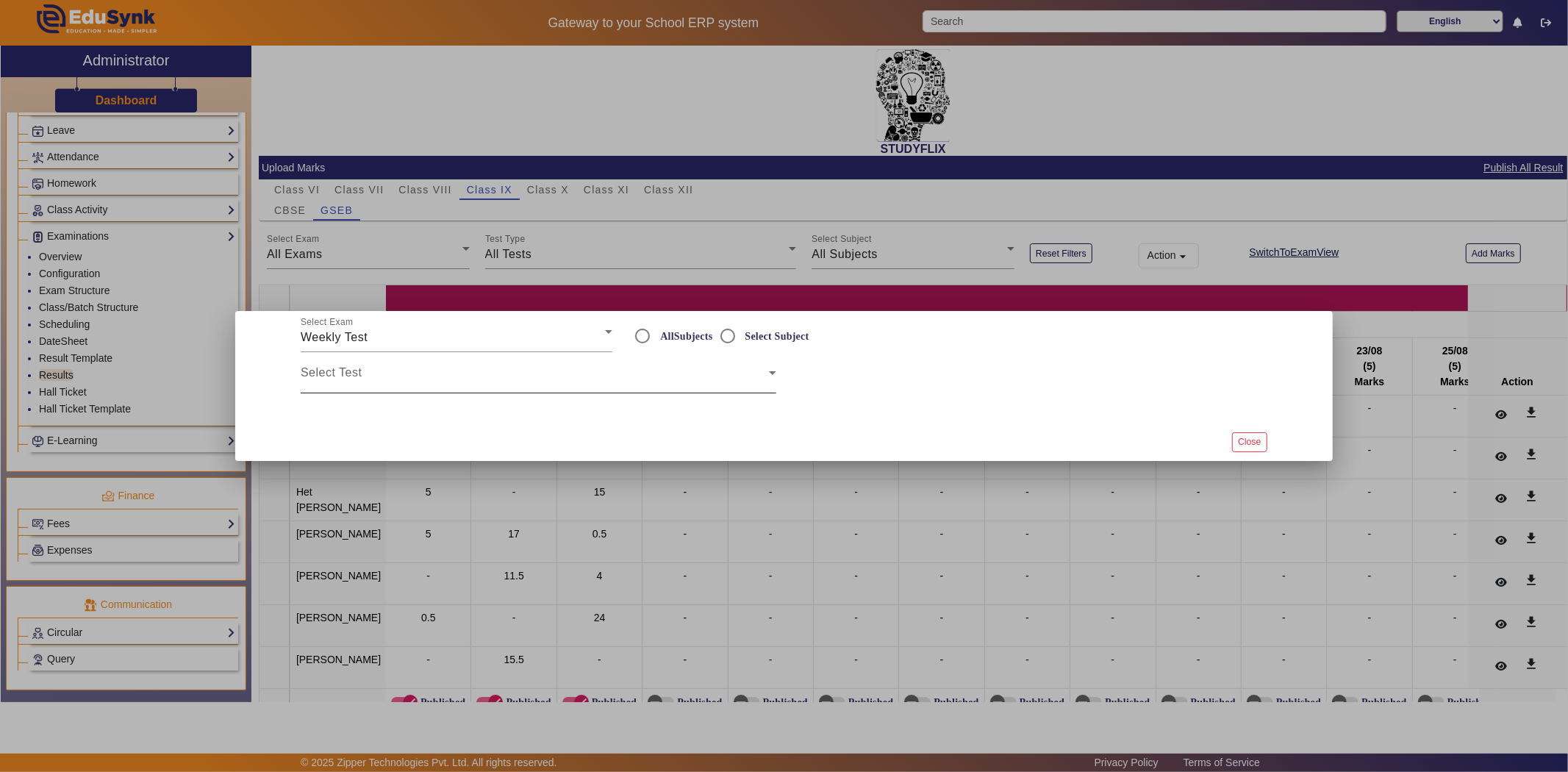
radio input "true"
click at [470, 380] on span at bounding box center [535, 379] width 468 height 18
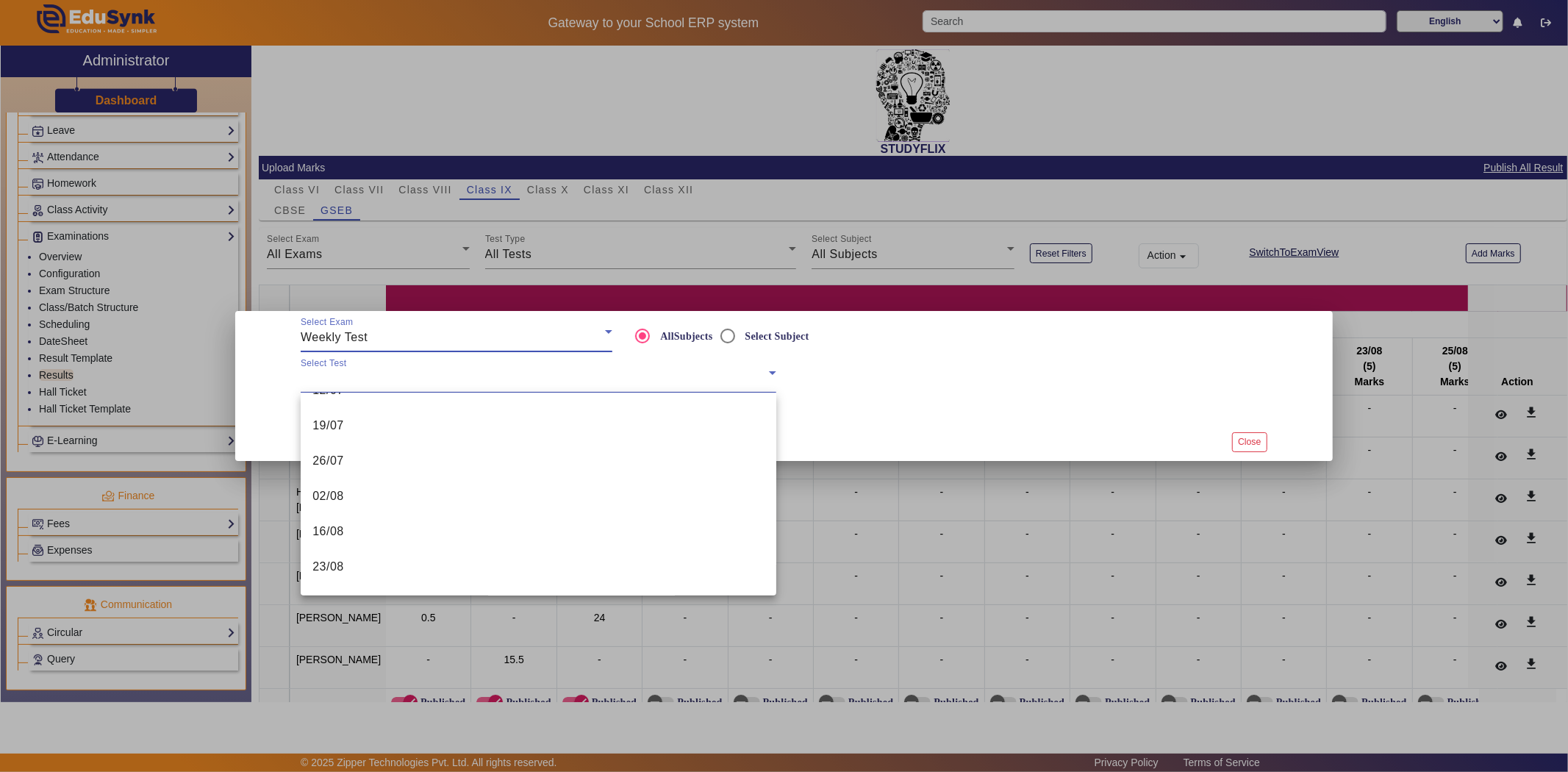
scroll to position [479, 0]
click at [350, 494] on mat-option "06/10" at bounding box center [539, 502] width 475 height 35
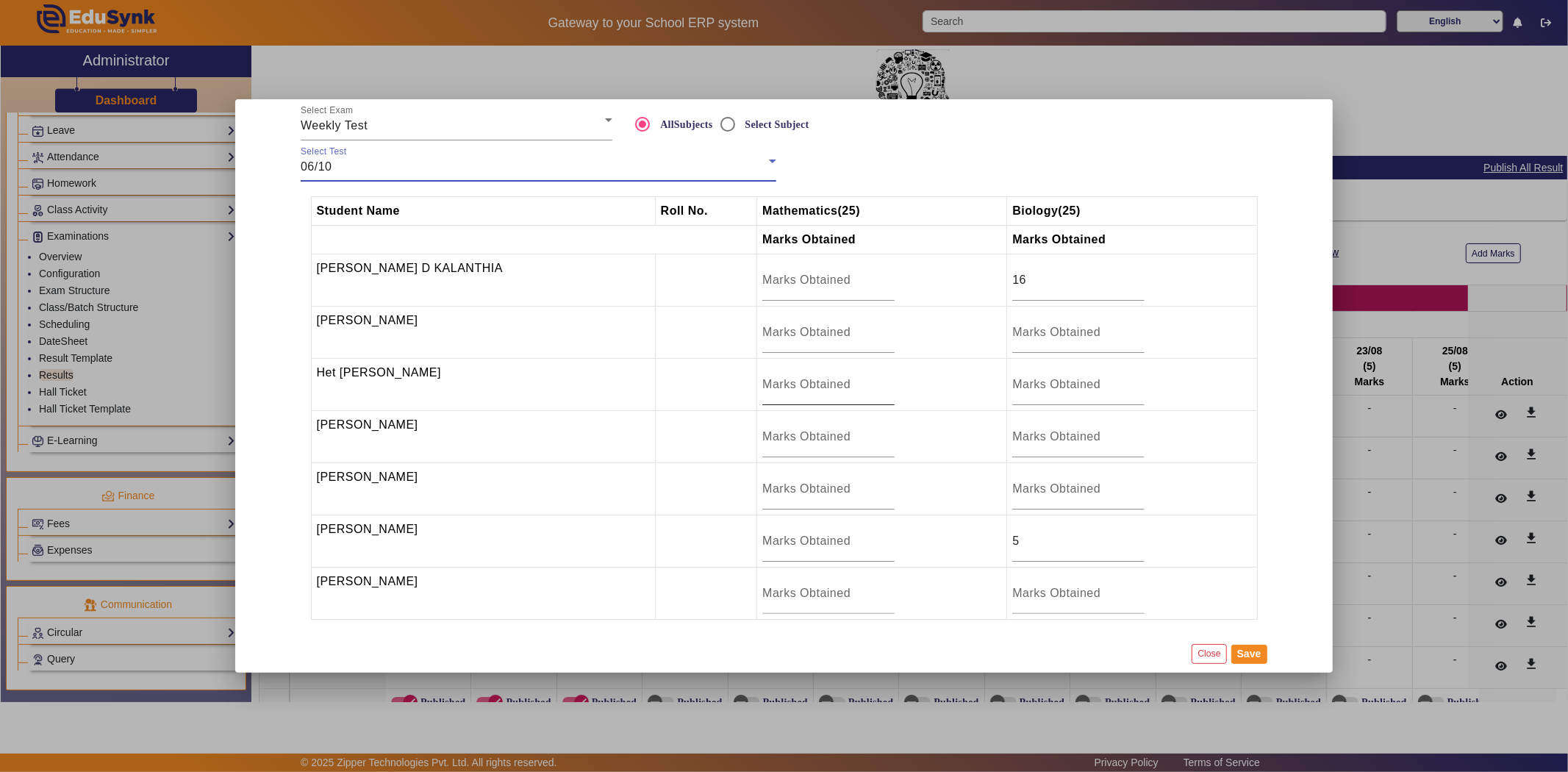
click at [765, 386] on input "number" at bounding box center [829, 385] width 132 height 18
type input "11"
click at [762, 534] on input "number" at bounding box center [829, 541] width 132 height 18
type input "0"
click at [772, 278] on input "number" at bounding box center [829, 280] width 132 height 18
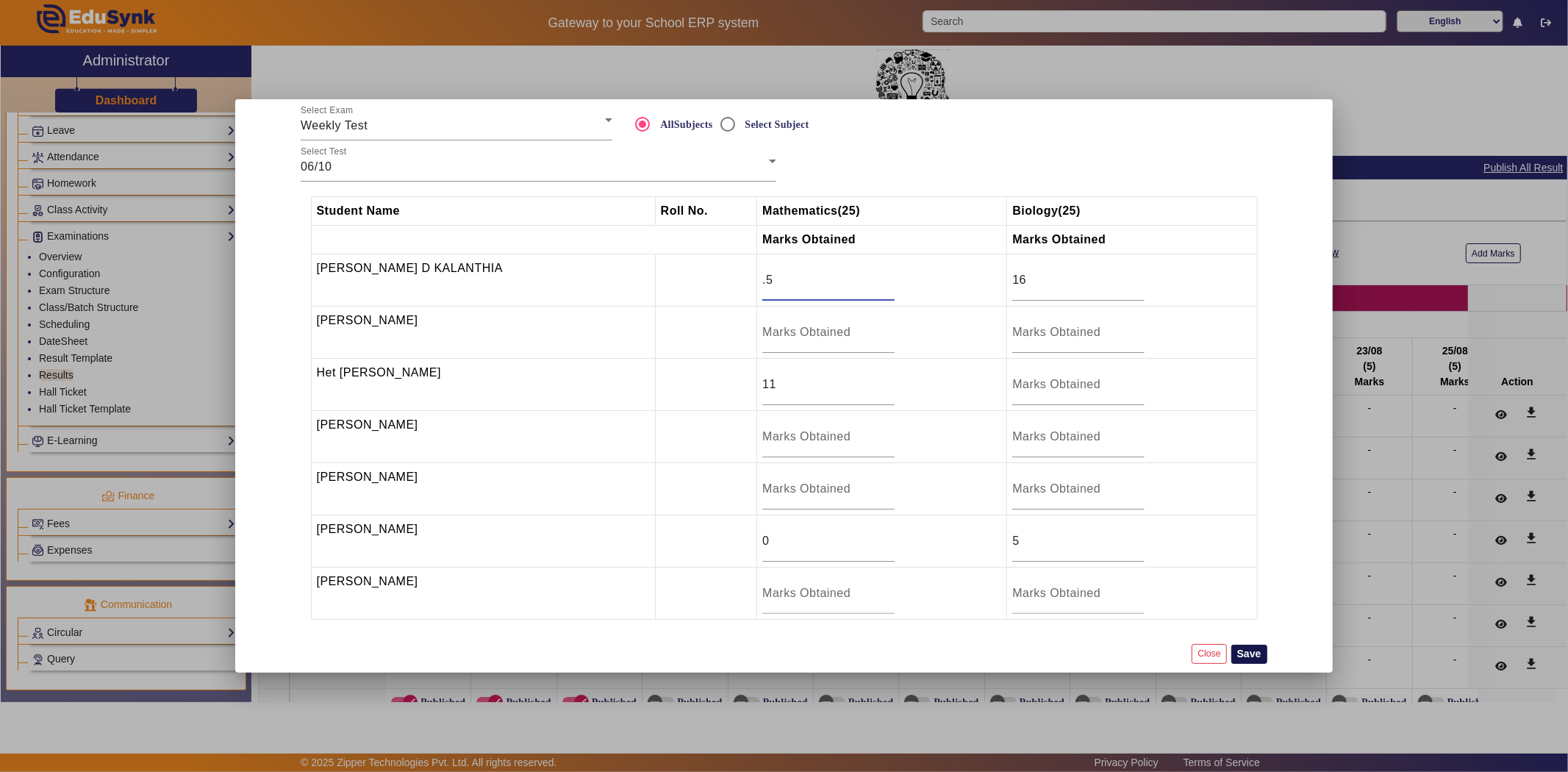
type input ".5"
click at [1258, 657] on button "Save" at bounding box center [1249, 654] width 36 height 19
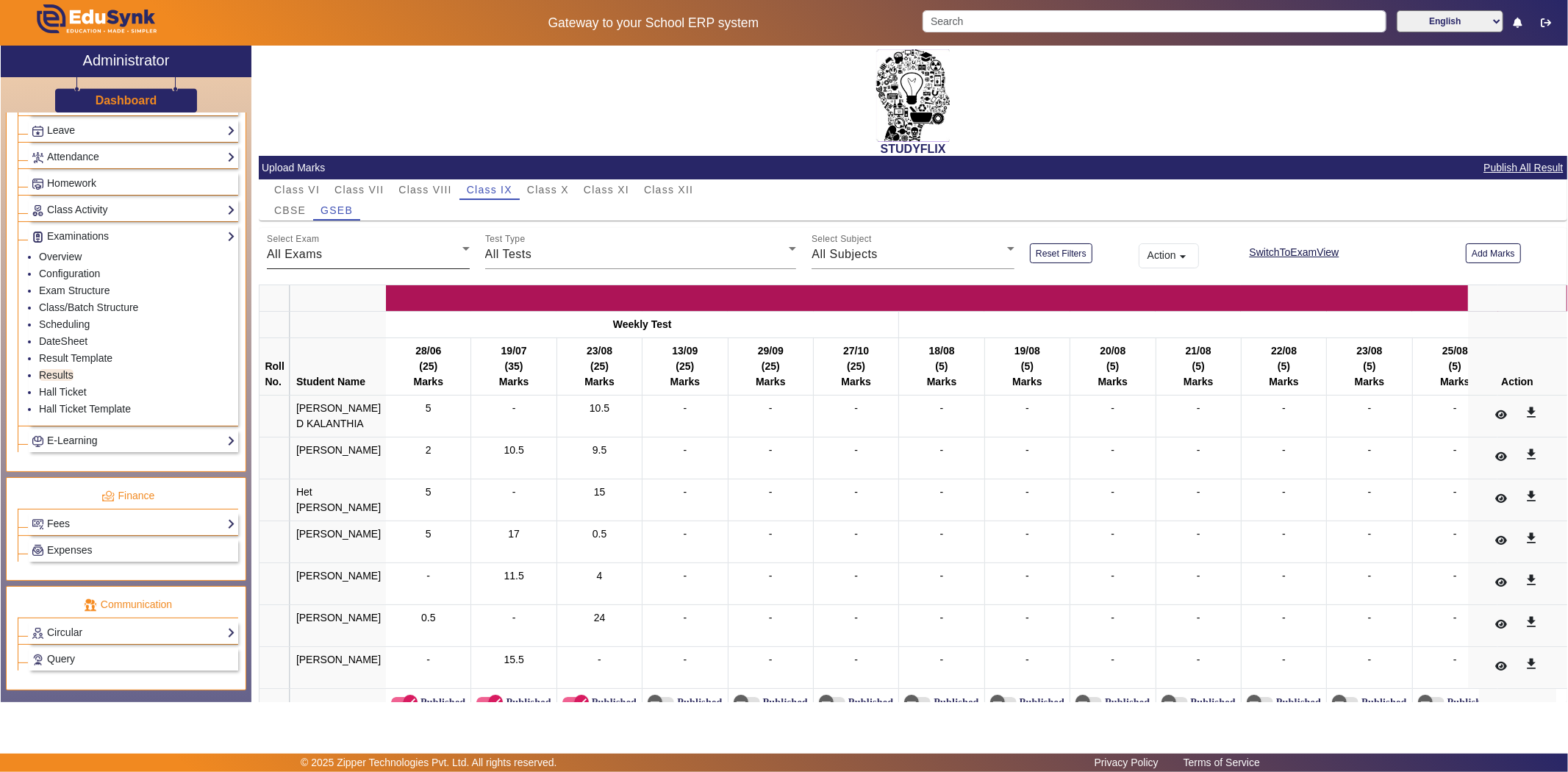
click at [312, 252] on span "All Exams" at bounding box center [295, 254] width 56 height 13
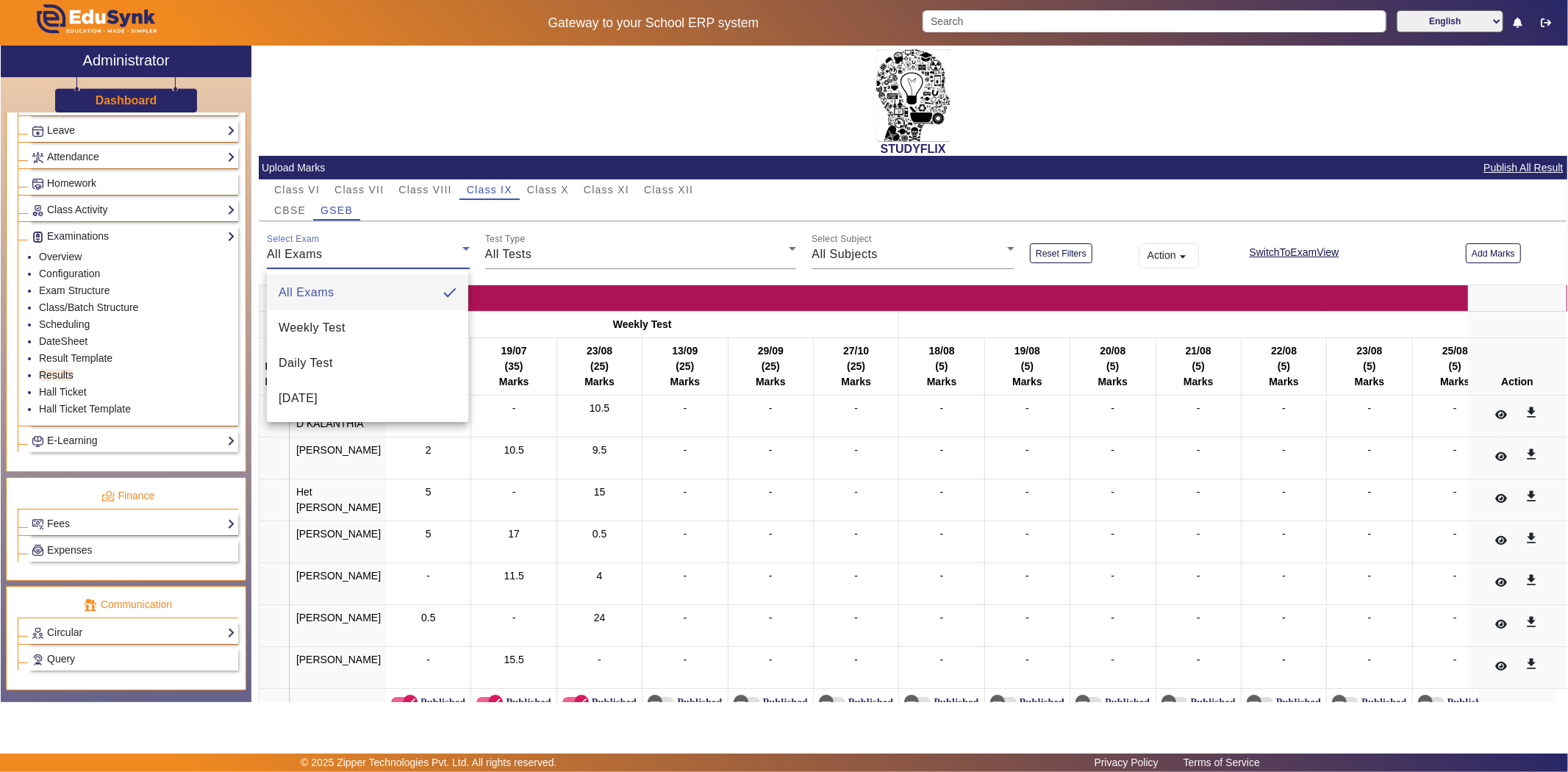
click at [330, 333] on span "Weekly Test" at bounding box center [312, 328] width 67 height 18
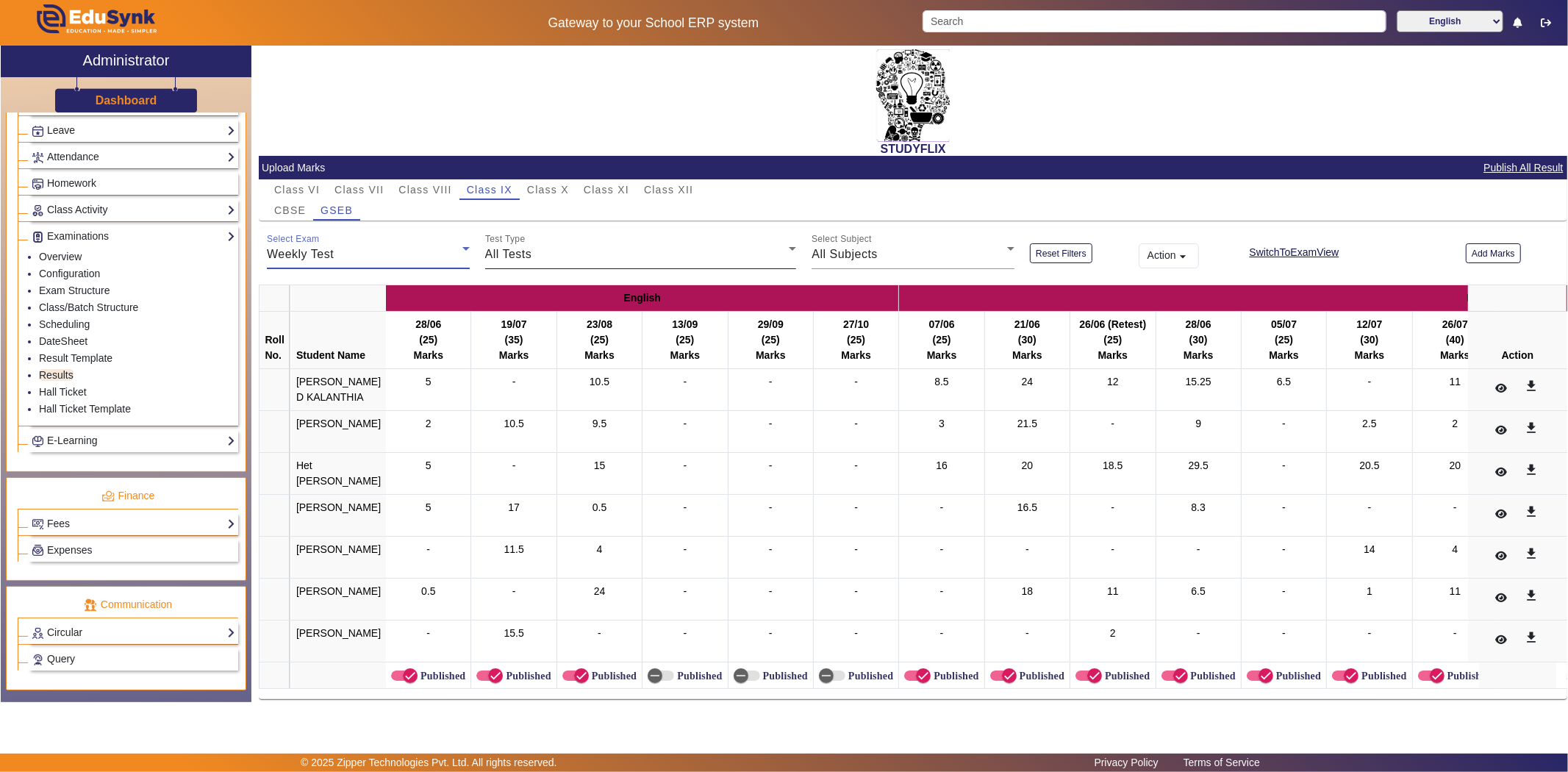
click at [574, 258] on div "All Tests" at bounding box center [637, 255] width 305 height 18
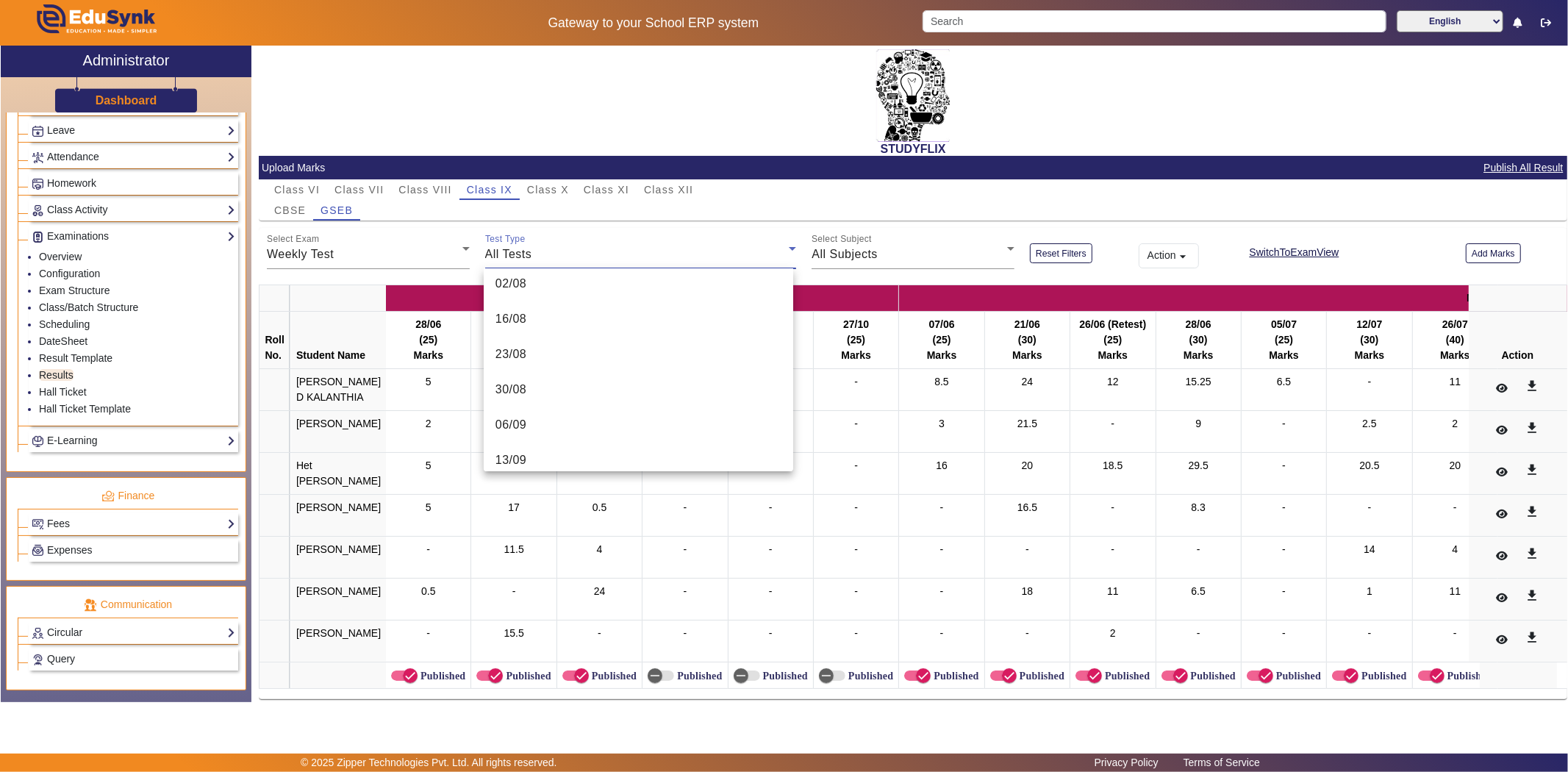
scroll to position [514, 0]
click at [564, 377] on mat-option "06/10" at bounding box center [638, 378] width 310 height 35
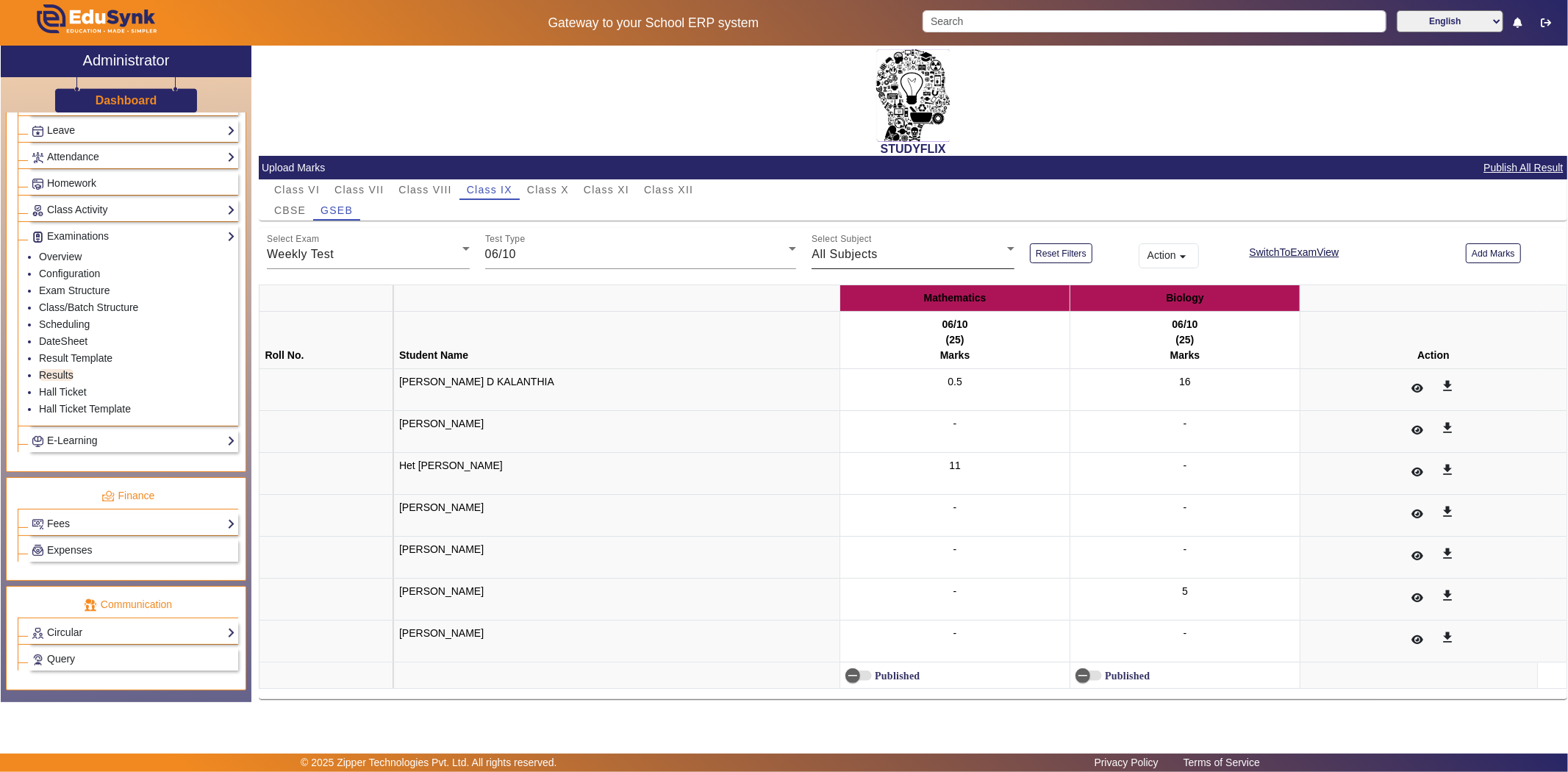
click at [940, 238] on div "Select Subject All Subjects" at bounding box center [913, 249] width 203 height 41
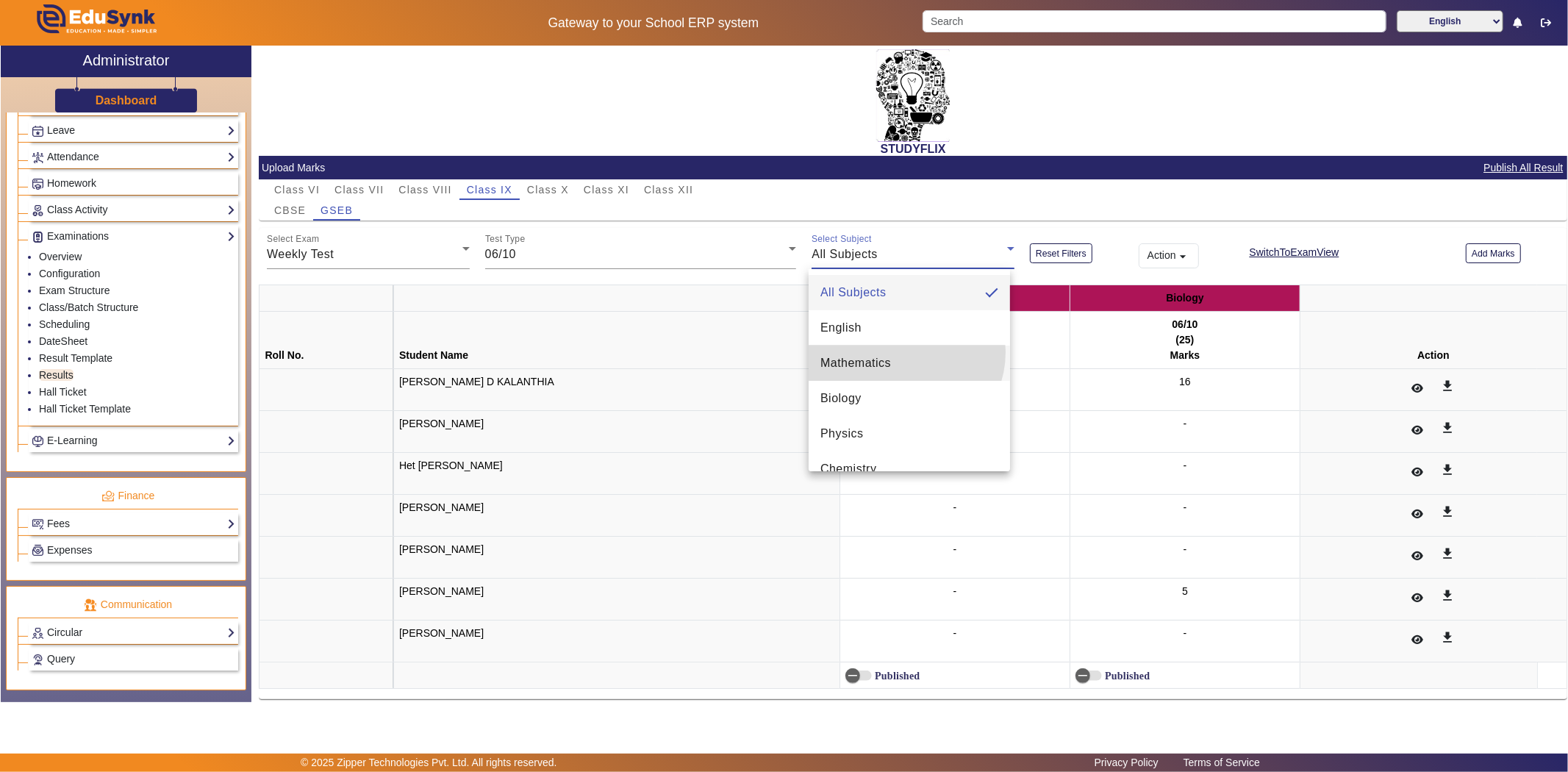
click at [903, 352] on mat-option "Mathematics" at bounding box center [909, 364] width 202 height 35
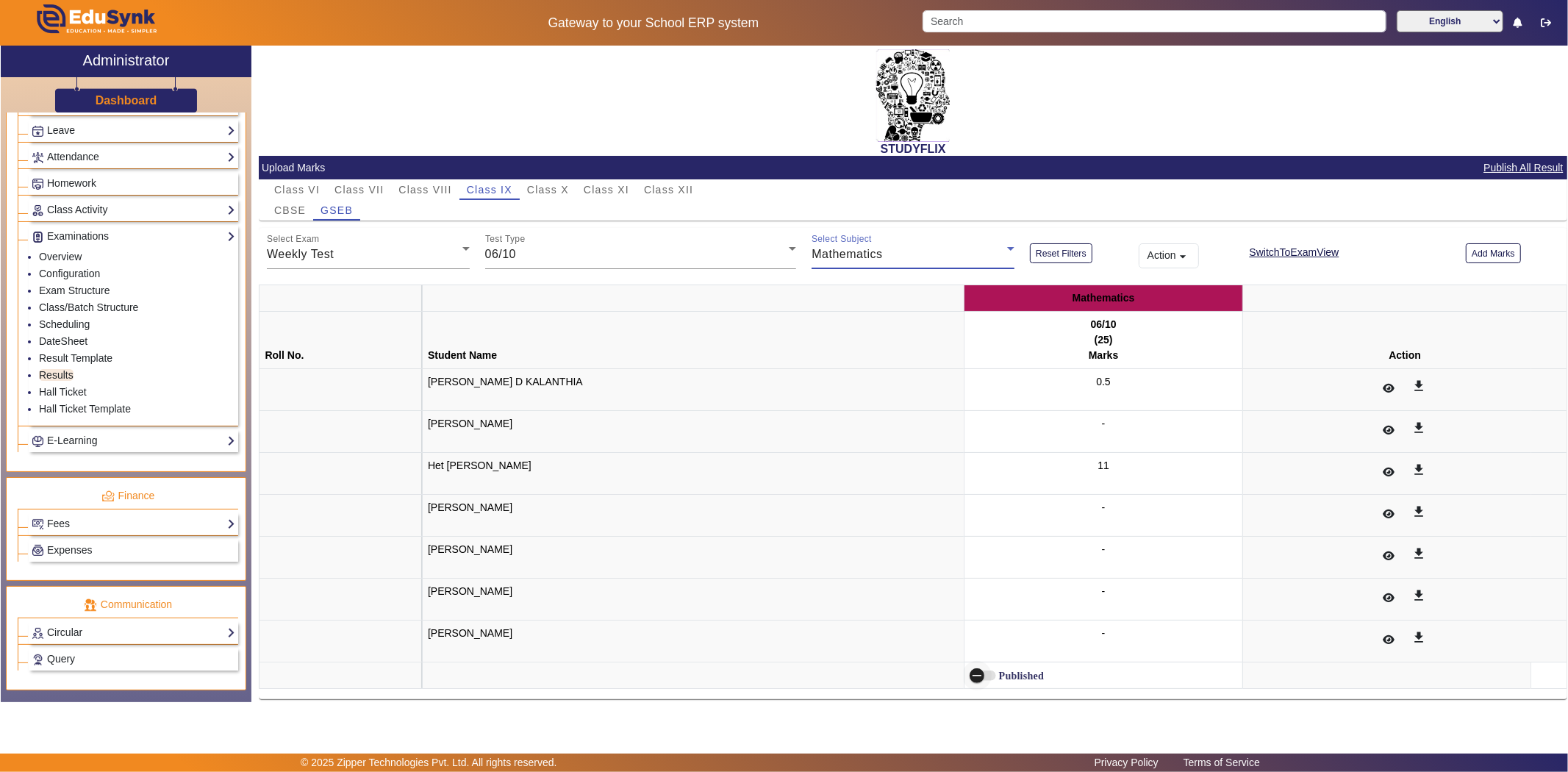
click at [962, 681] on span "button" at bounding box center [977, 676] width 29 height 29
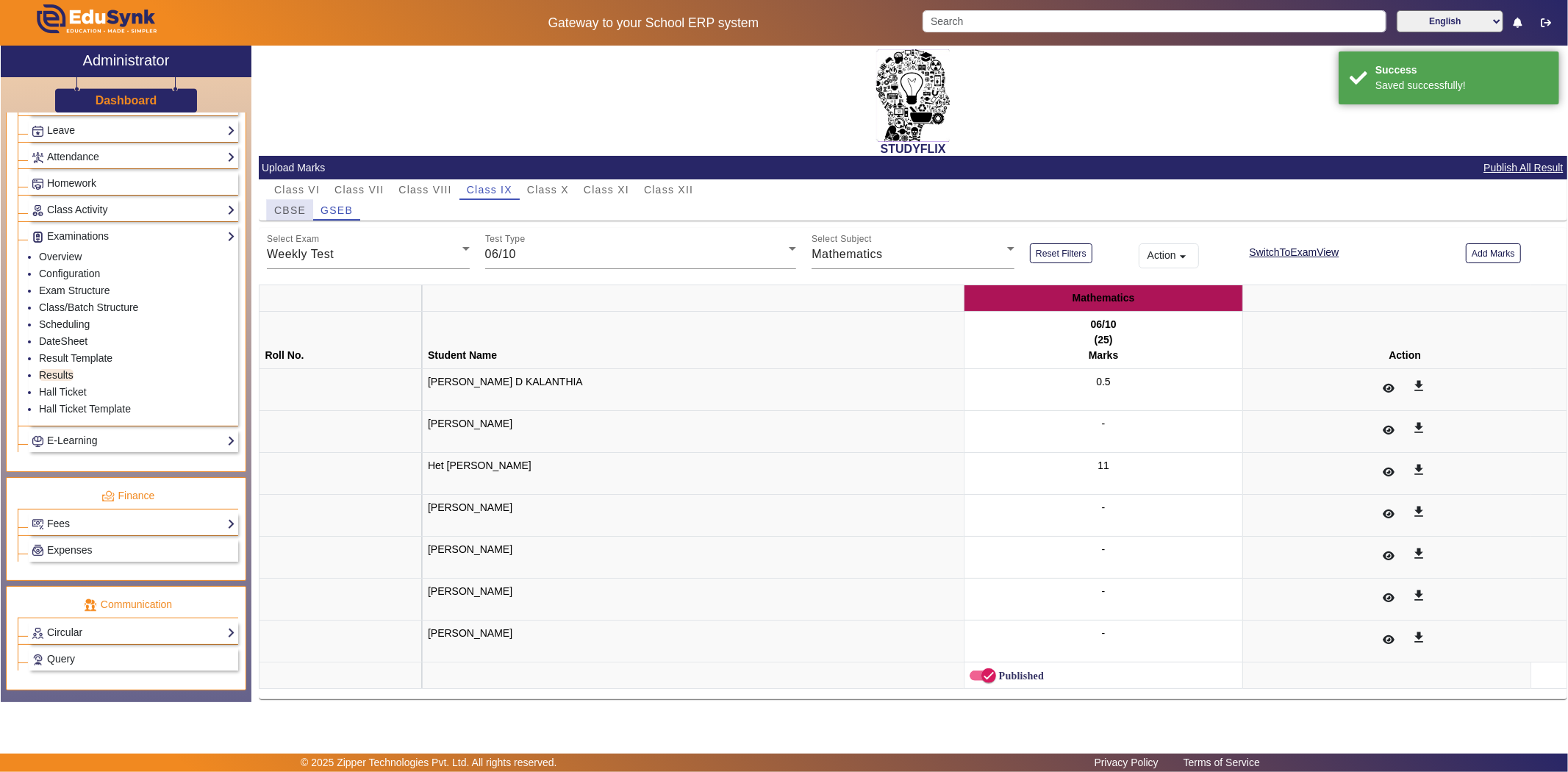
click at [288, 206] on span "CBSE" at bounding box center [290, 210] width 32 height 10
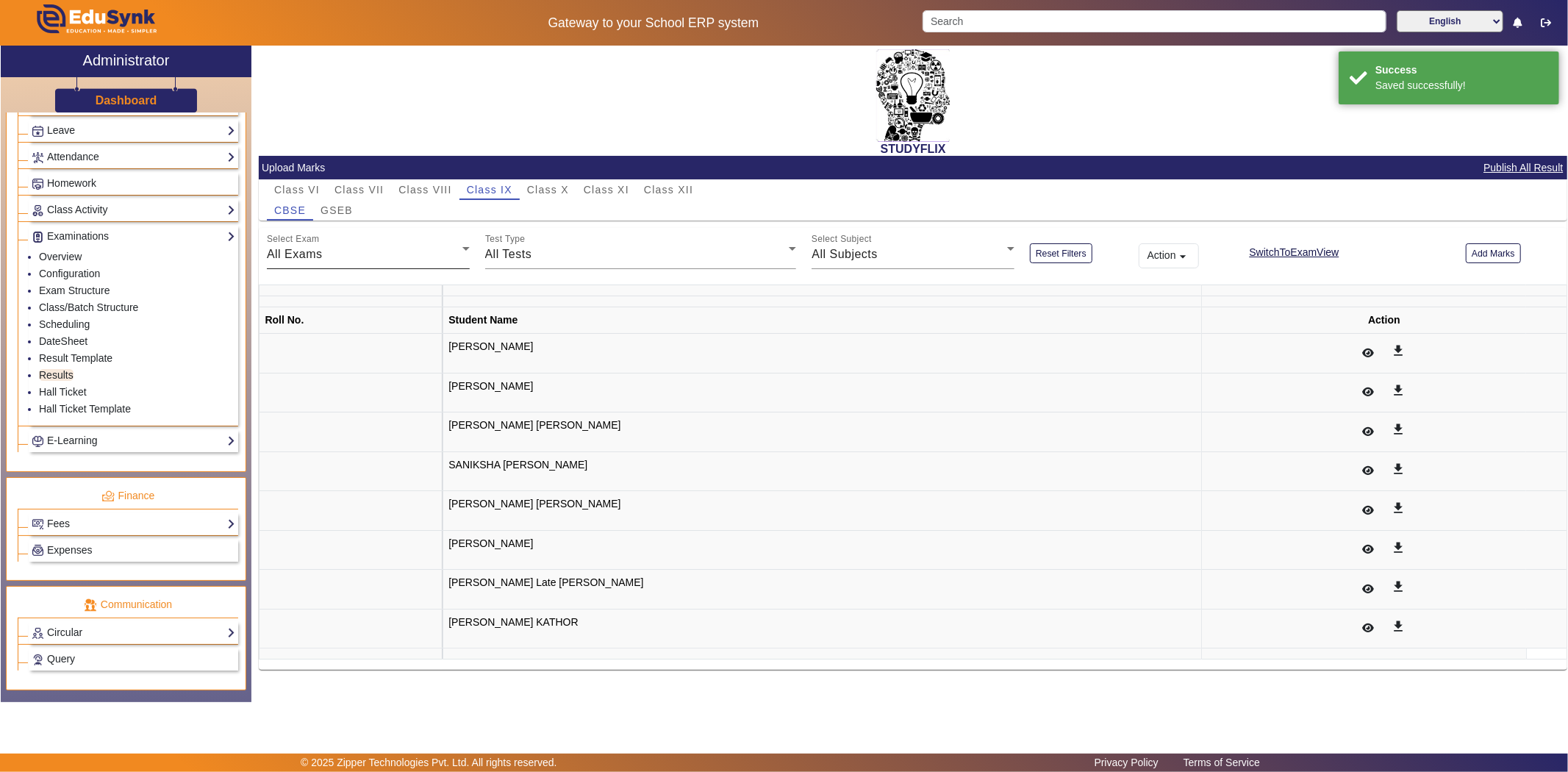
click at [416, 256] on div "All Exams" at bounding box center [365, 255] width 196 height 18
click at [423, 243] on div "Select Exam All Exams" at bounding box center [369, 249] width 203 height 41
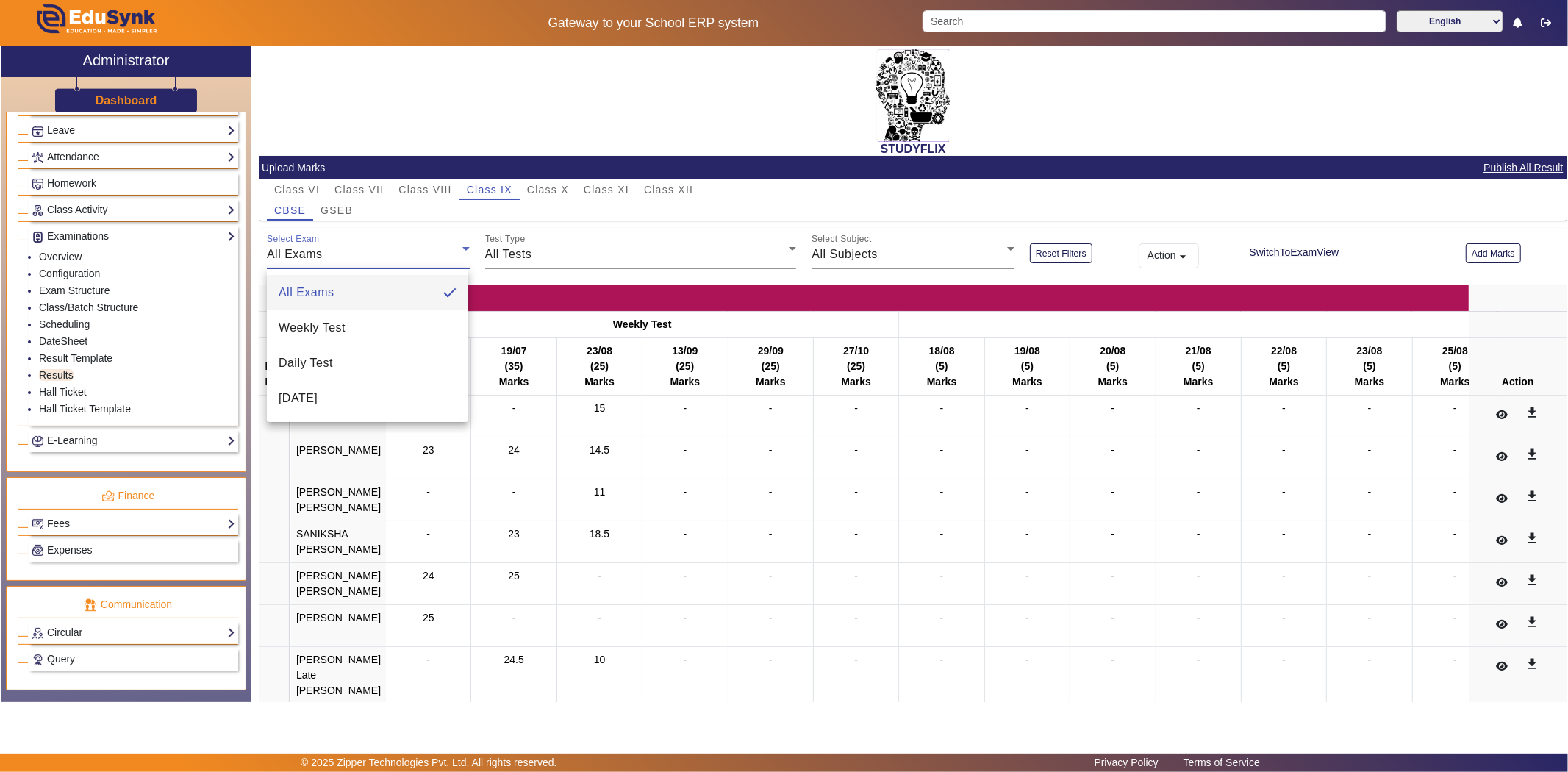
click at [322, 333] on span "Weekly Test" at bounding box center [312, 328] width 67 height 18
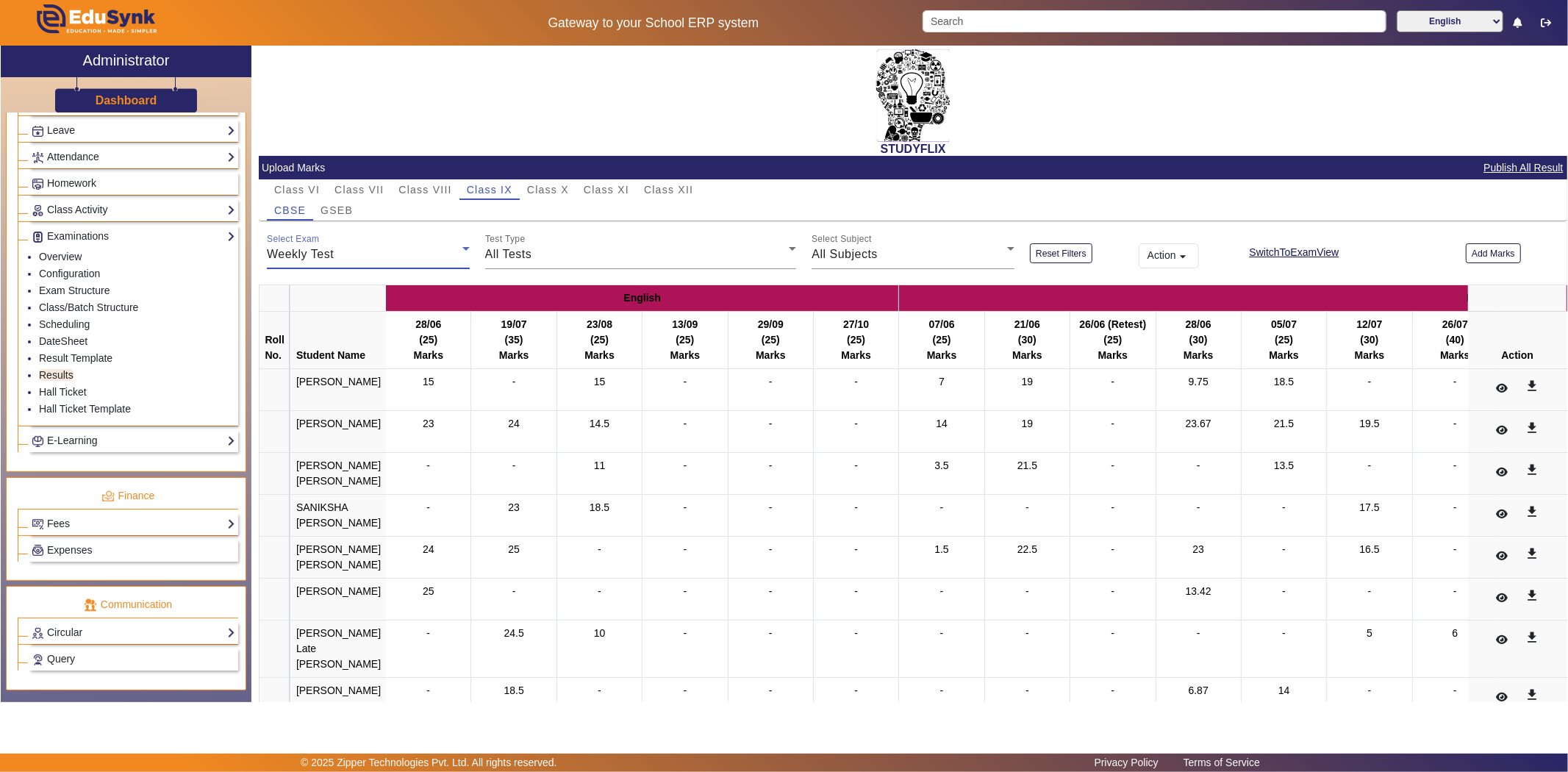
click at [574, 255] on div "All Tests" at bounding box center [637, 255] width 305 height 18
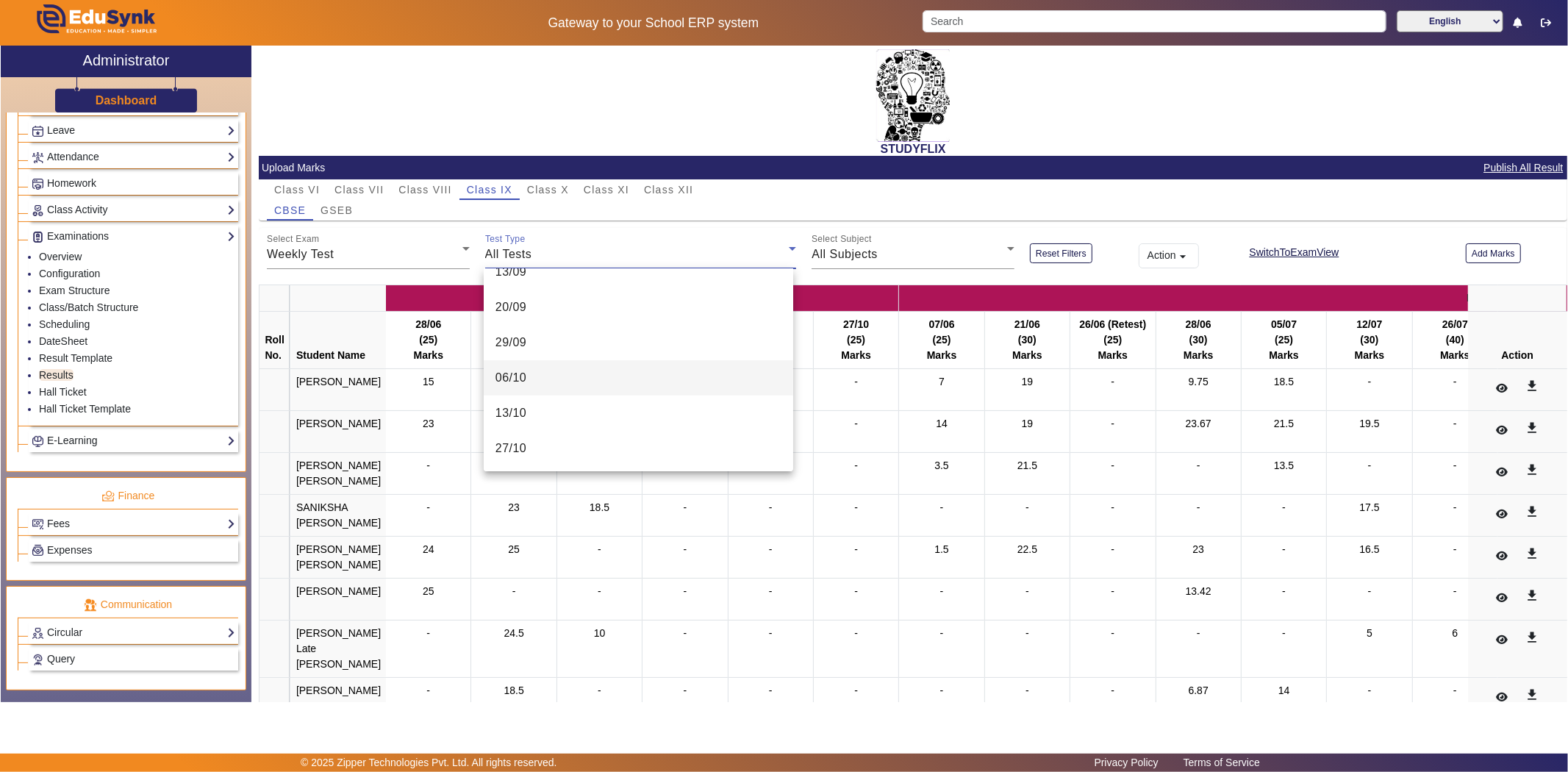
click at [547, 383] on mat-option "06/10" at bounding box center [638, 378] width 310 height 35
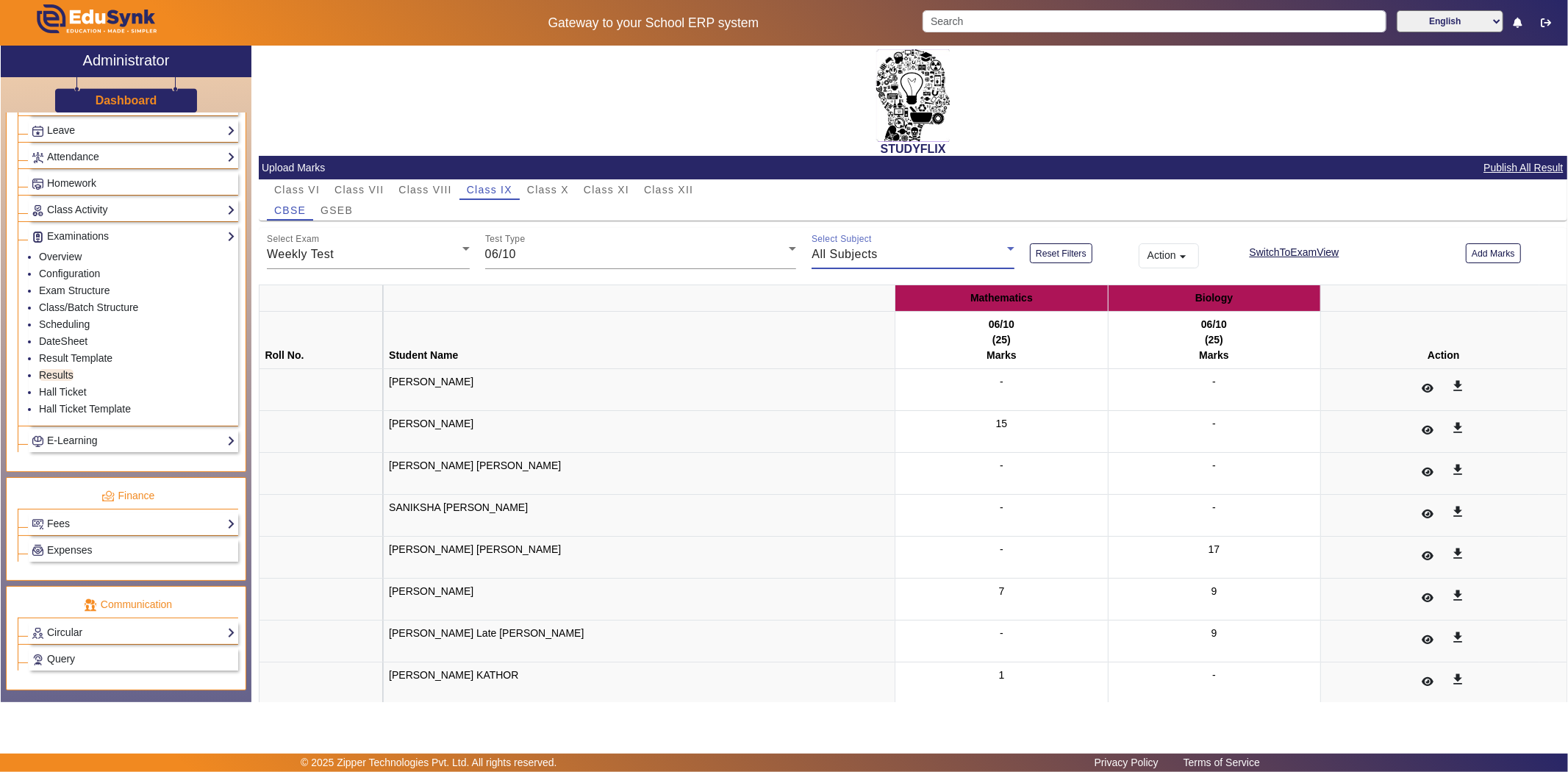
click at [983, 255] on div "All Subjects" at bounding box center [909, 255] width 196 height 18
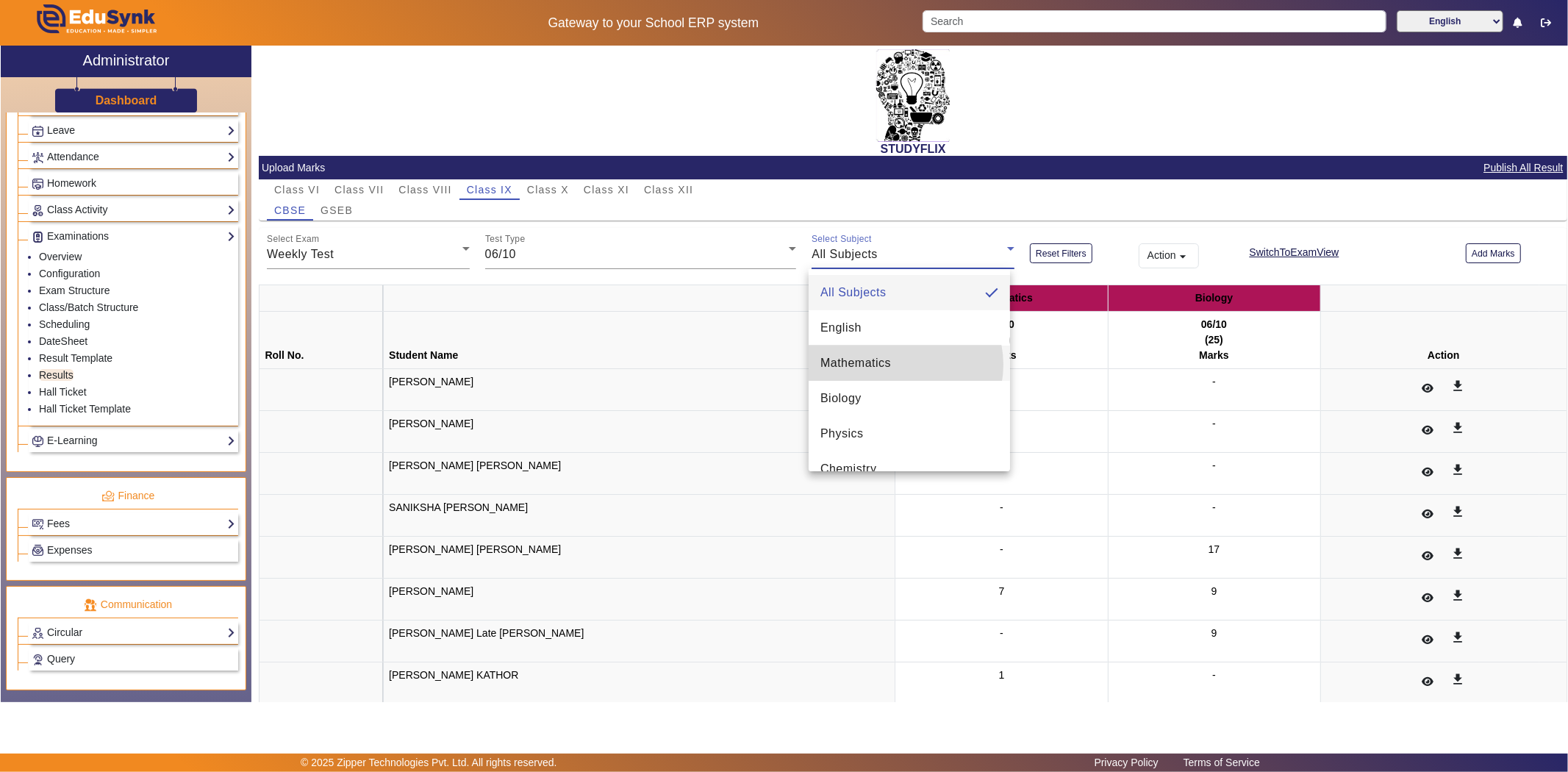
click at [900, 365] on mat-option "Mathematics" at bounding box center [909, 364] width 202 height 35
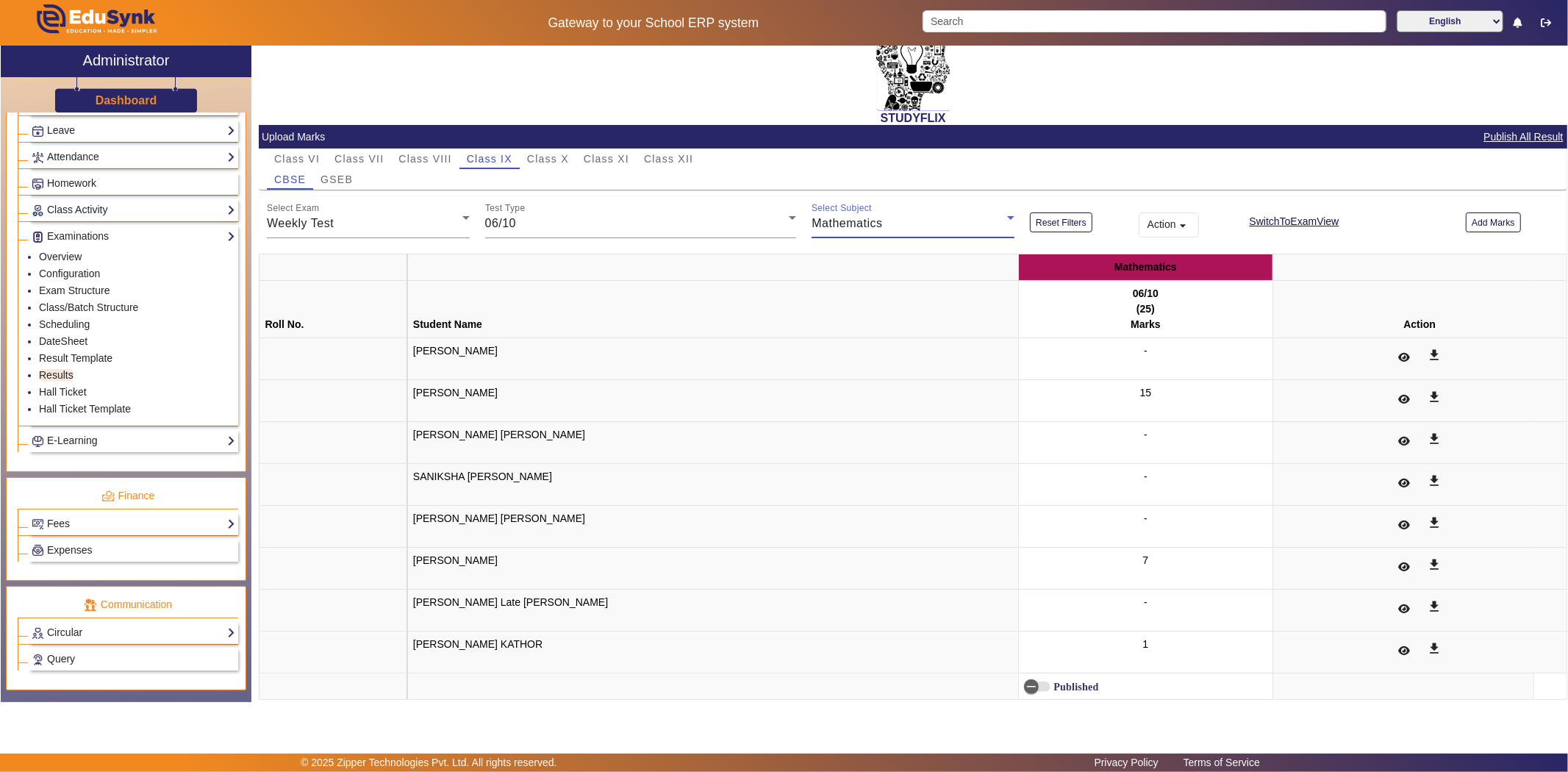
scroll to position [47, 0]
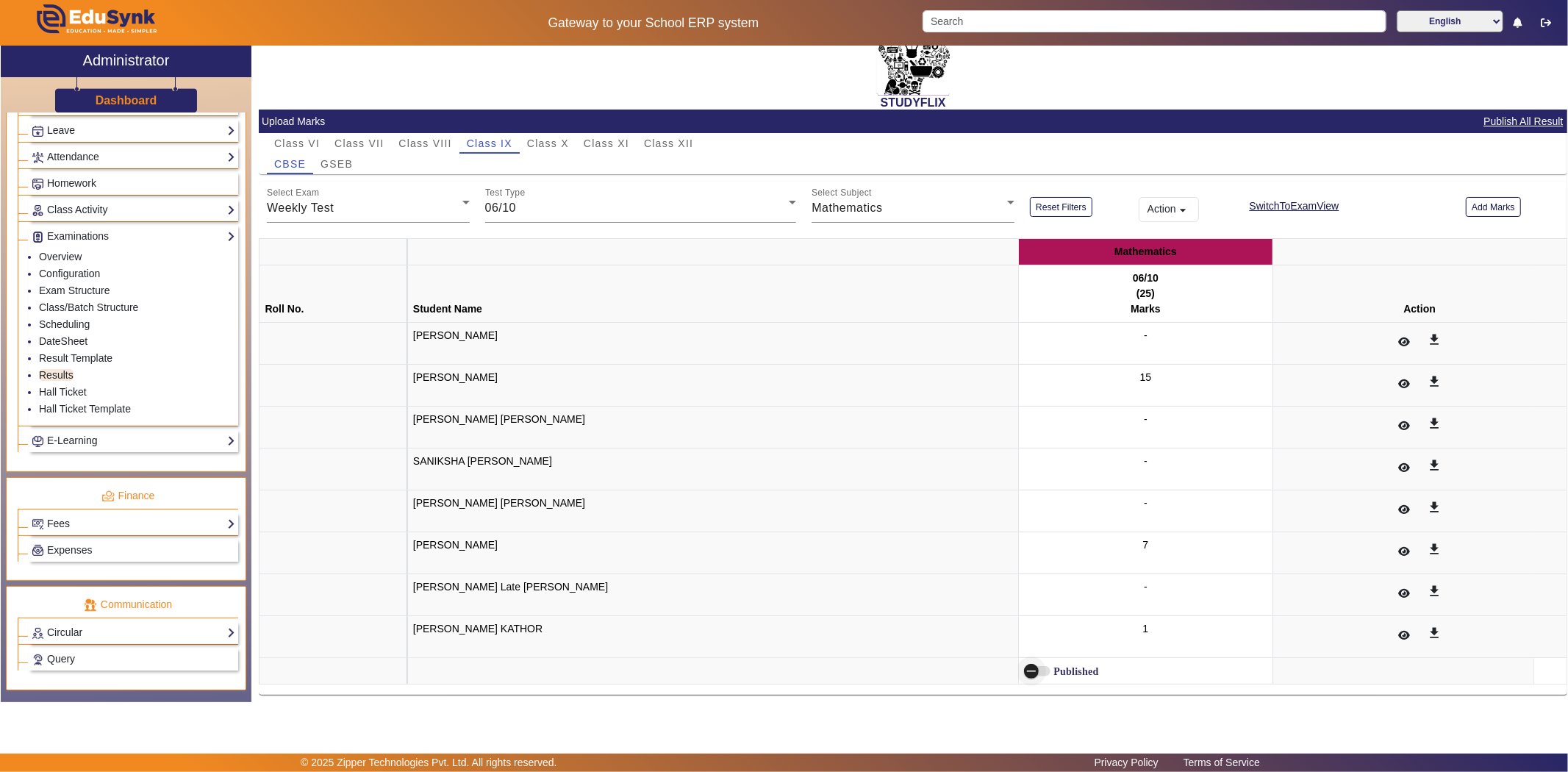
click at [1017, 672] on span "button" at bounding box center [1032, 671] width 29 height 29
